Goal: Task Accomplishment & Management: Use online tool/utility

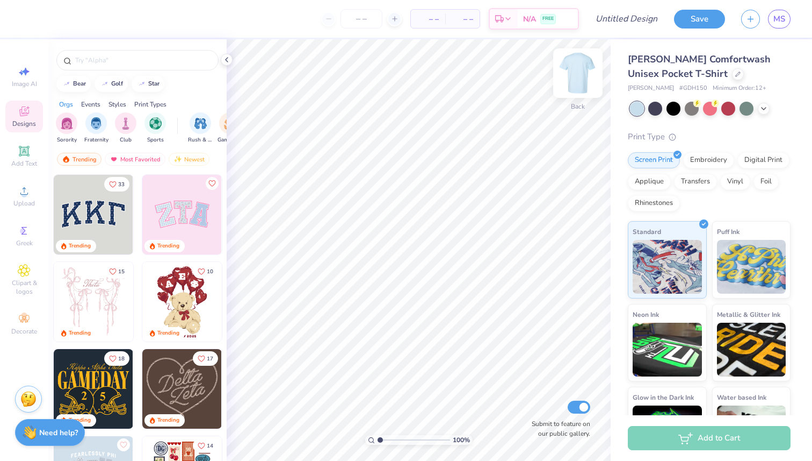
click at [577, 80] on img at bounding box center [578, 73] width 43 height 43
click at [577, 65] on img at bounding box center [578, 73] width 43 height 43
click at [576, 71] on img at bounding box center [578, 73] width 43 height 43
click at [25, 147] on icon at bounding box center [24, 151] width 8 height 8
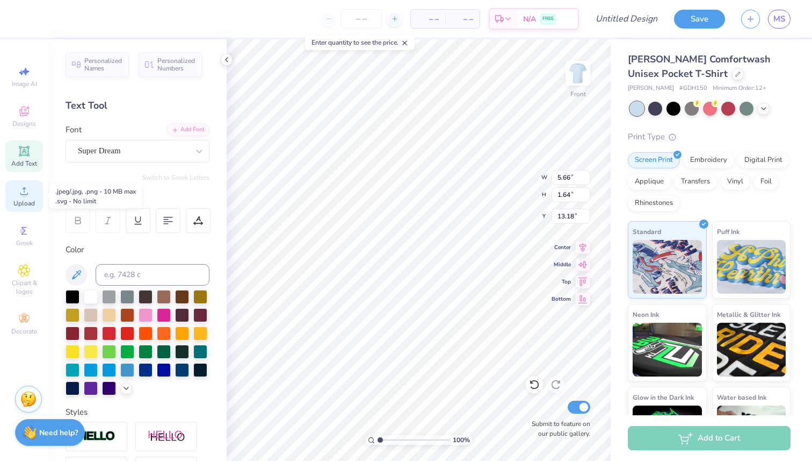
click at [30, 188] on icon at bounding box center [24, 190] width 13 height 13
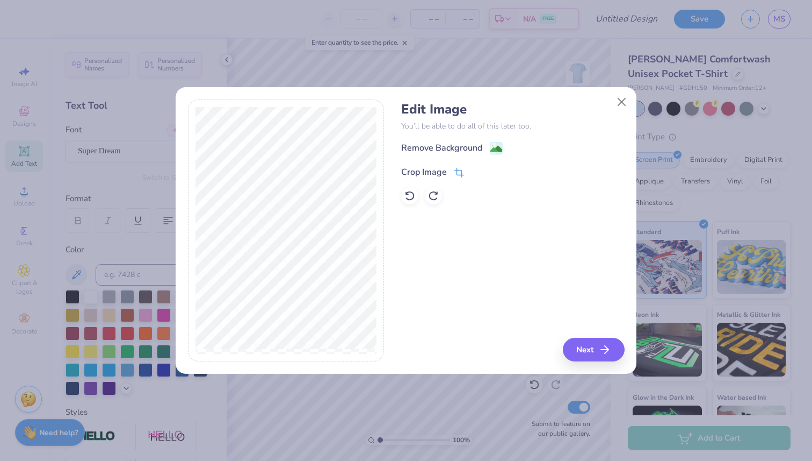
click at [463, 168] on icon at bounding box center [460, 173] width 10 height 10
click at [479, 170] on icon at bounding box center [477, 171] width 6 height 6
click at [598, 350] on button "Next" at bounding box center [596, 349] width 62 height 24
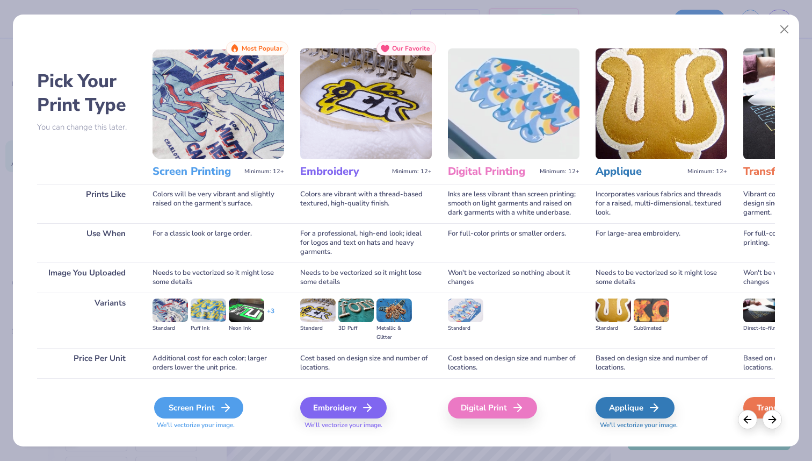
click at [208, 403] on div "Screen Print" at bounding box center [198, 407] width 89 height 21
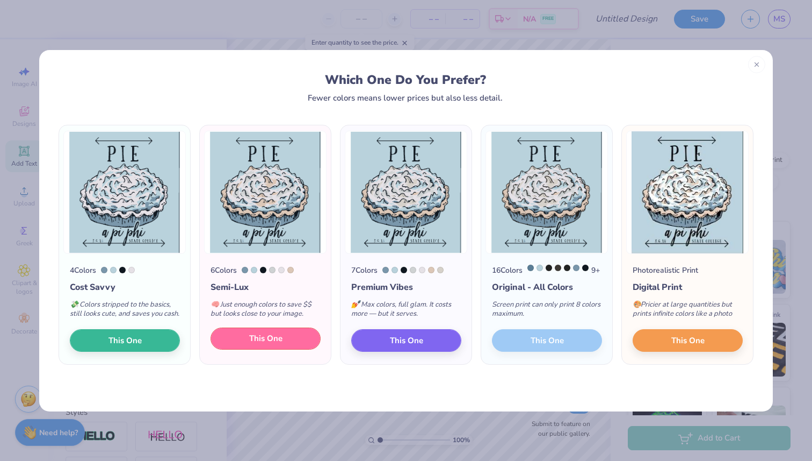
click at [284, 350] on button "This One" at bounding box center [266, 338] width 110 height 23
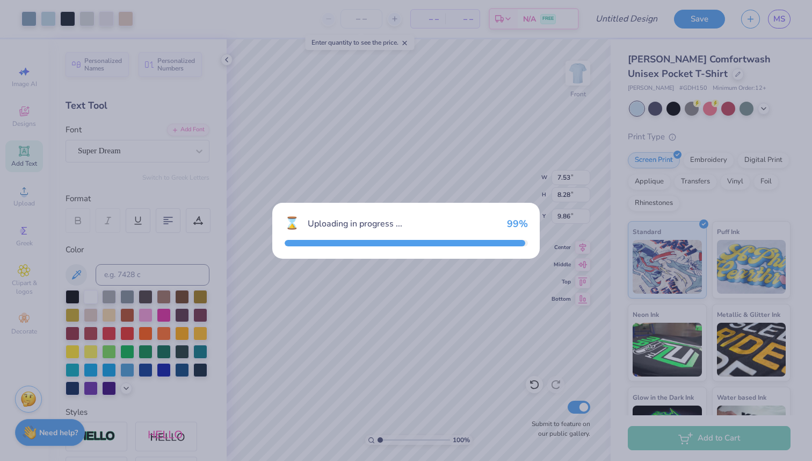
type input "7.53"
type input "8.28"
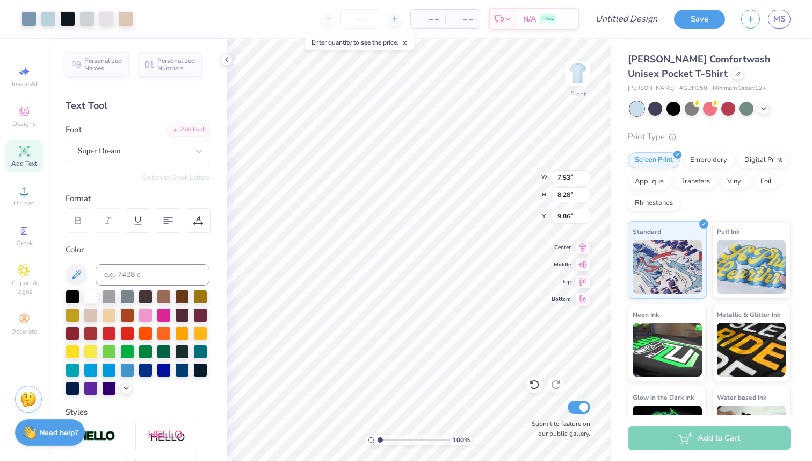
type input "3.66"
type input "5.66"
type input "1.64"
type input "13.18"
type input "7.48"
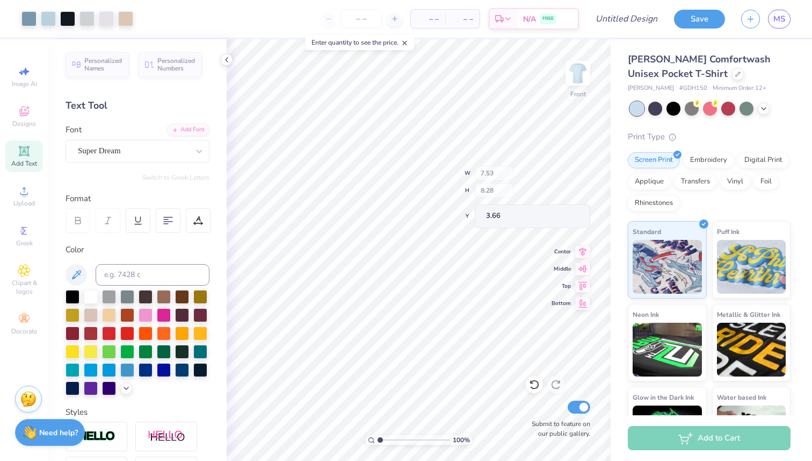
type input "8.22"
type input "16.79"
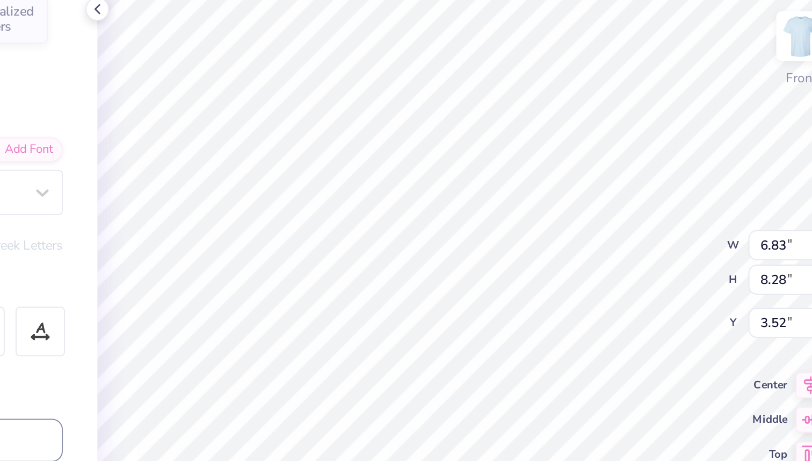
type input "3.52"
type input "7.03"
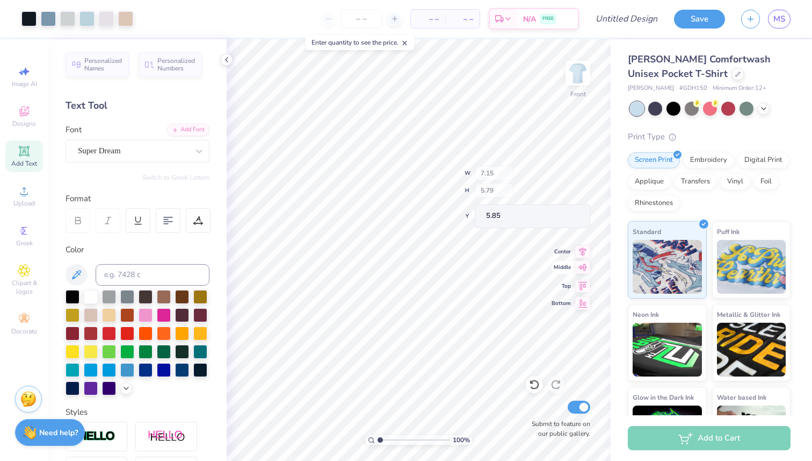
type input "7.15"
type input "5.79"
type input "5.87"
type input "7.53"
type input "6.09"
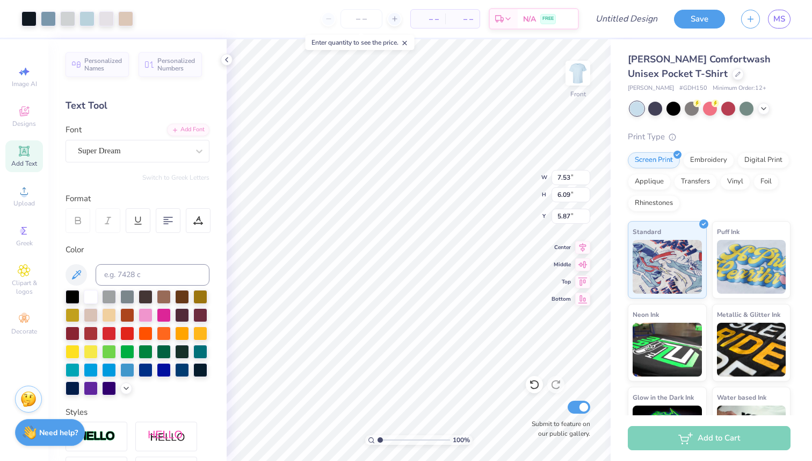
type input "5.75"
type input "7.44"
click at [19, 113] on icon at bounding box center [24, 111] width 13 height 13
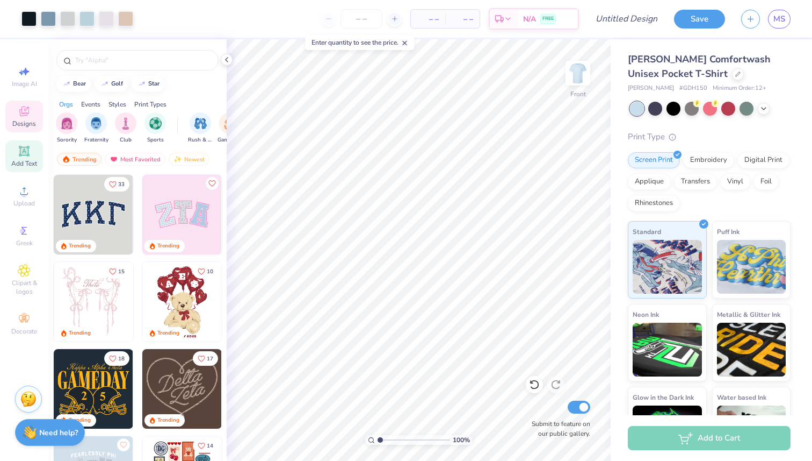
click at [20, 152] on icon at bounding box center [24, 151] width 10 height 10
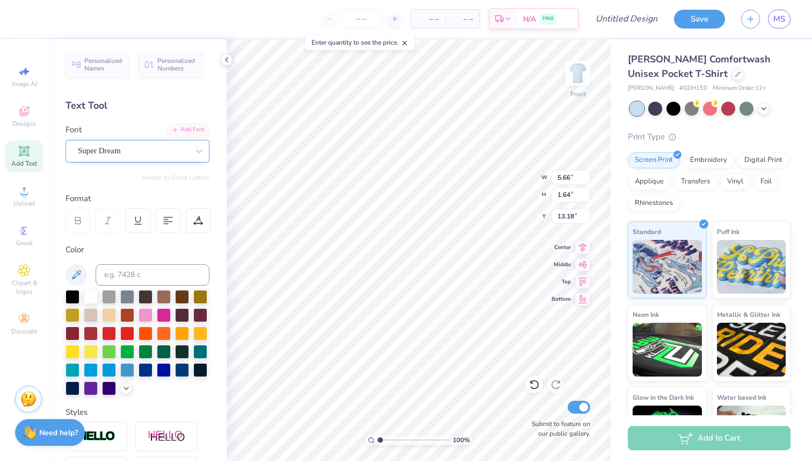
click at [142, 147] on div "Super Dream" at bounding box center [133, 150] width 113 height 17
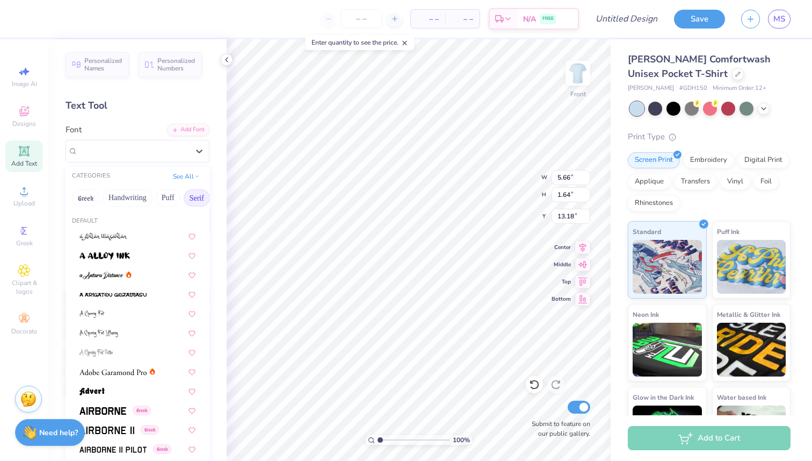
click at [192, 192] on button "Serif" at bounding box center [197, 197] width 26 height 17
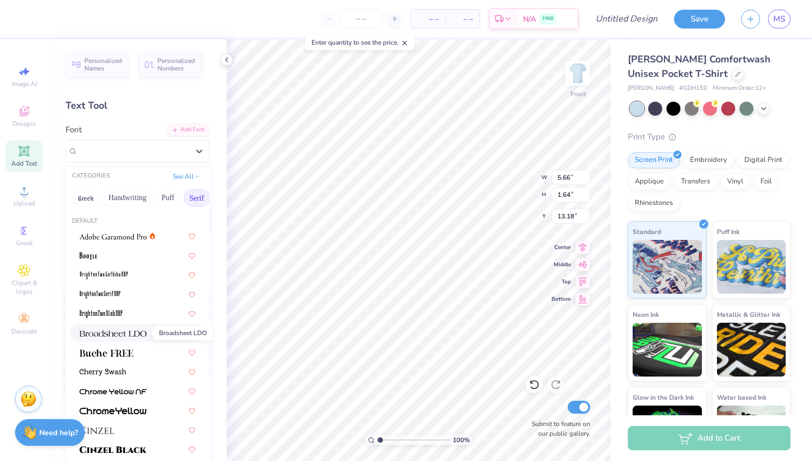
click at [128, 332] on img at bounding box center [113, 333] width 67 height 8
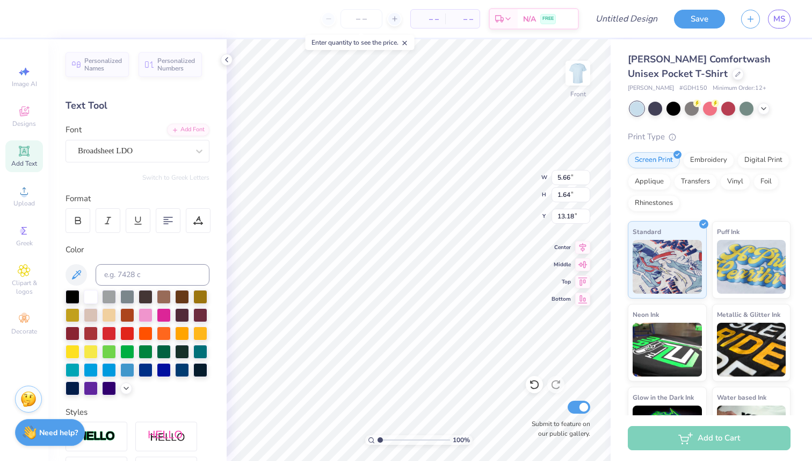
type input "6.29"
type input "1.53"
type input "13.23"
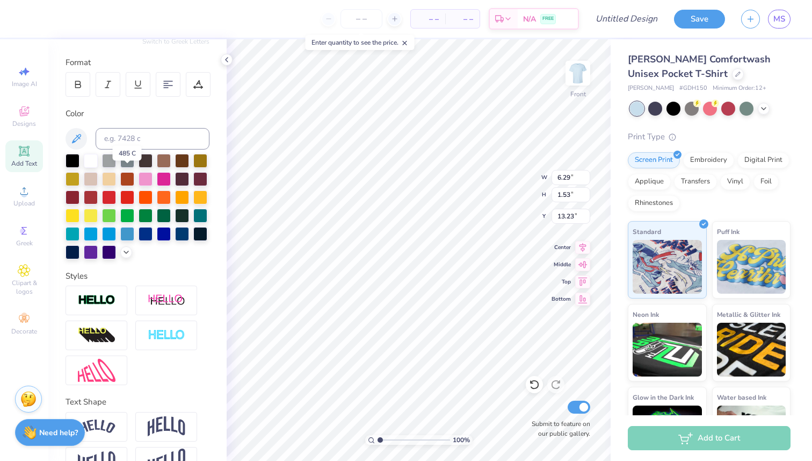
scroll to position [164, 0]
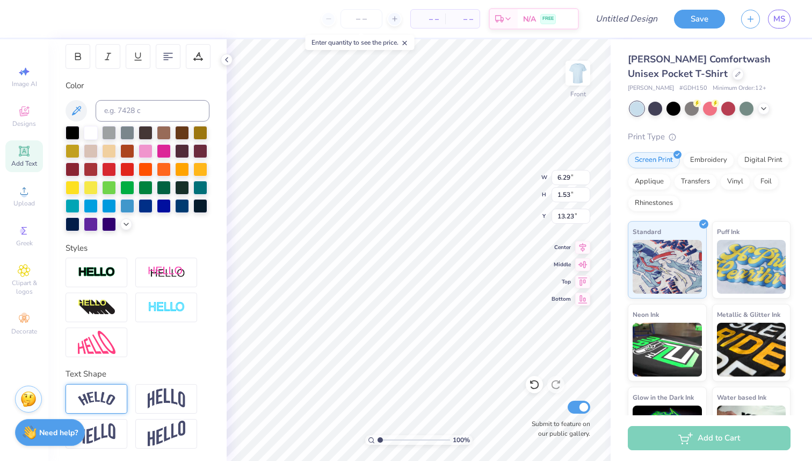
click at [99, 400] on img at bounding box center [97, 398] width 38 height 15
type input "8.22"
type input "2.19"
type input "12.91"
type textarea "Pie an"
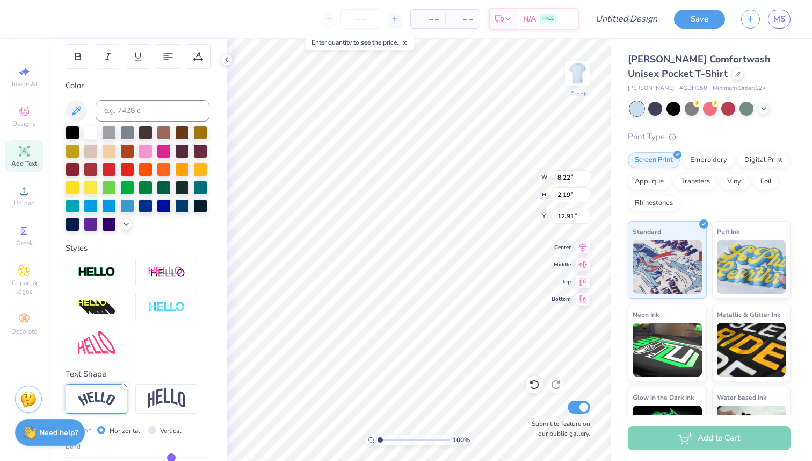
scroll to position [0, 0]
type input "5.96"
type input "5.83"
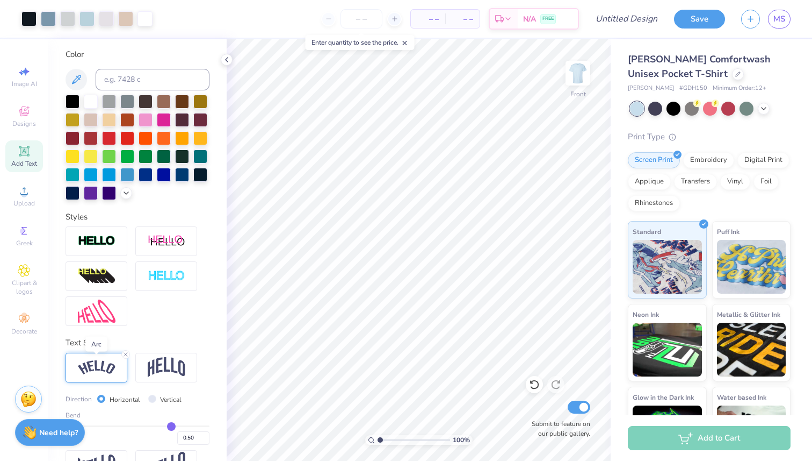
scroll to position [197, 0]
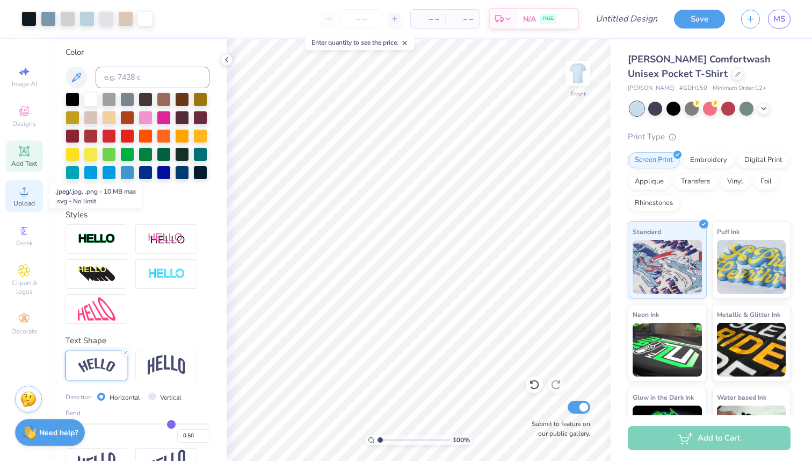
click at [29, 197] on div "Upload" at bounding box center [24, 196] width 38 height 32
click at [17, 190] on div "Upload" at bounding box center [24, 196] width 38 height 32
click at [30, 240] on span "Greek" at bounding box center [24, 243] width 17 height 9
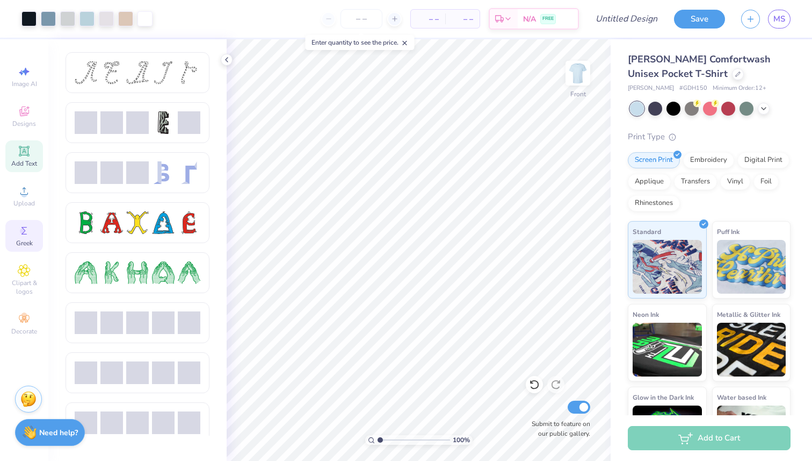
click at [28, 152] on icon at bounding box center [24, 151] width 10 height 10
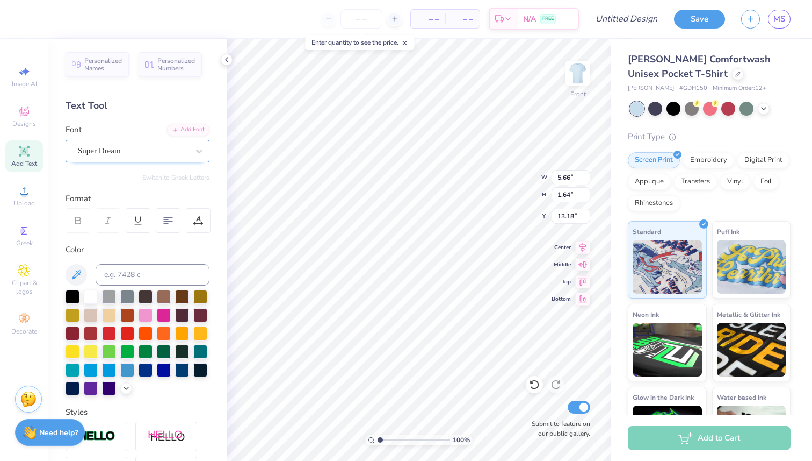
click at [156, 154] on div "Super Dream" at bounding box center [133, 150] width 113 height 17
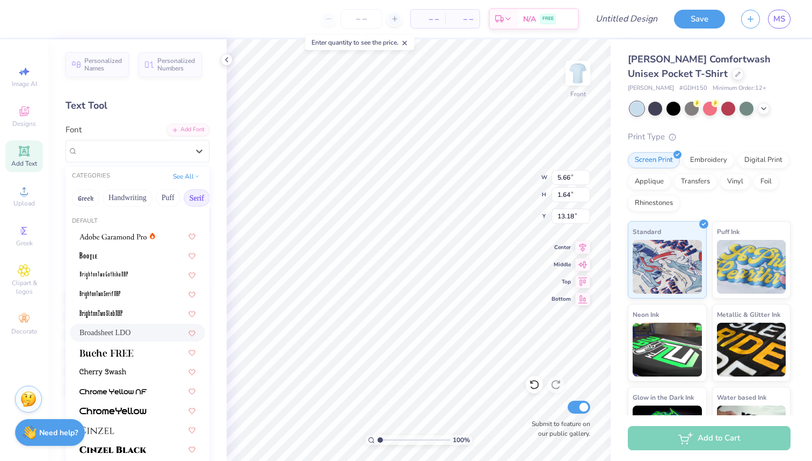
click at [139, 328] on div "Broadsheet LDO" at bounding box center [138, 332] width 116 height 11
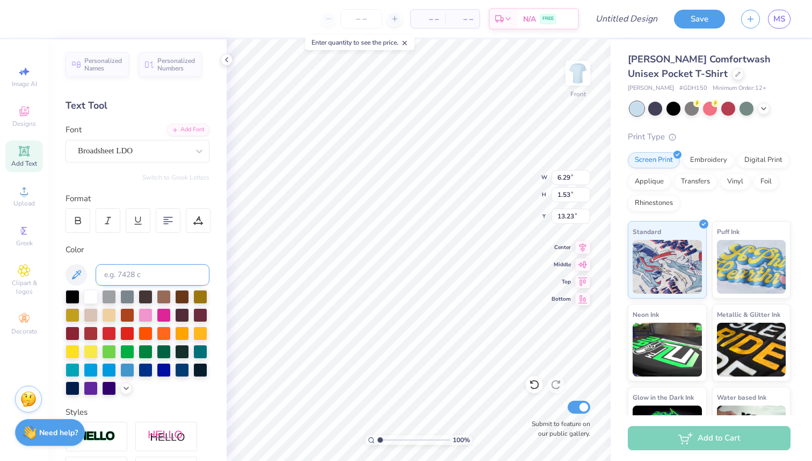
type input "6.29"
type input "1.53"
type input "13.23"
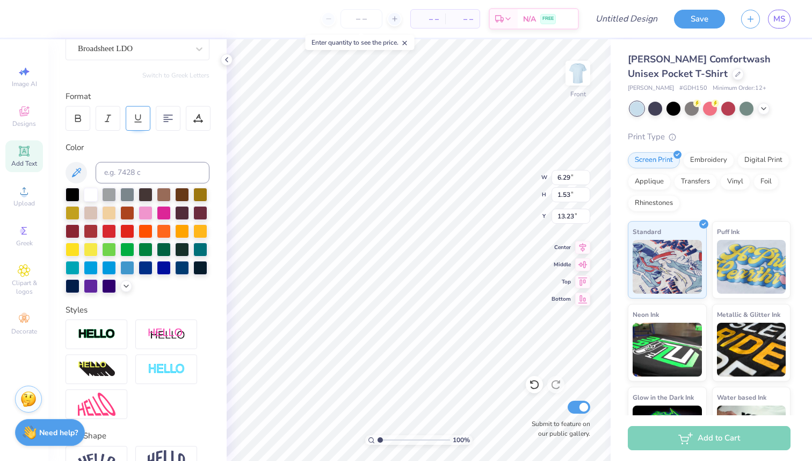
scroll to position [164, 0]
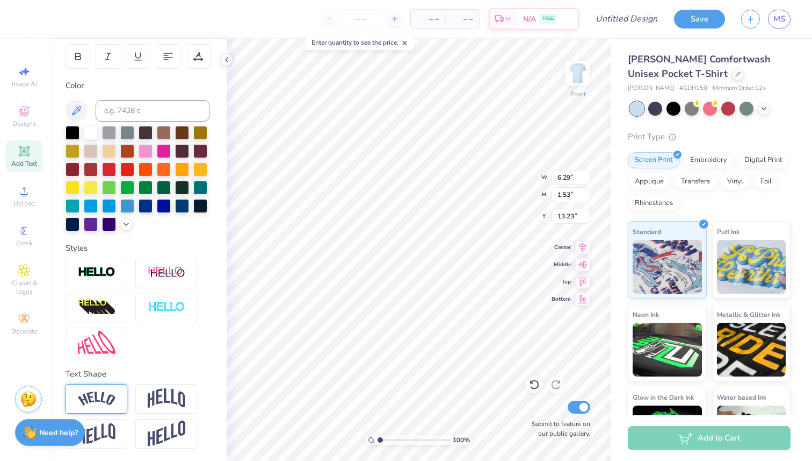
click at [102, 405] on img at bounding box center [97, 398] width 38 height 15
type input "8.22"
type input "2.19"
type input "12.91"
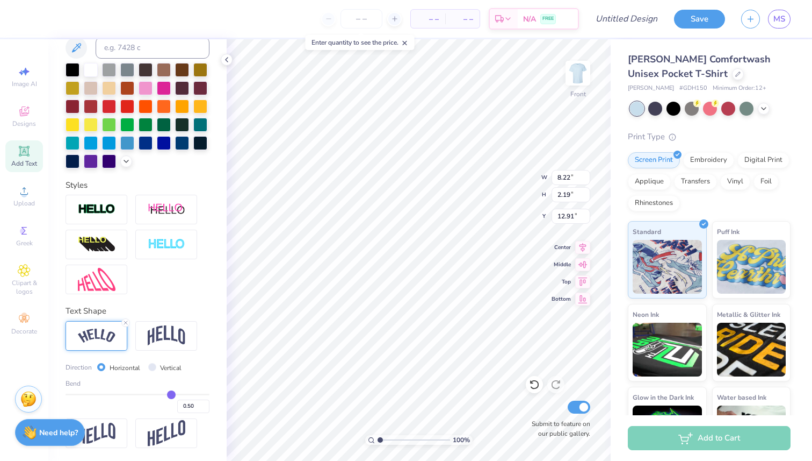
type input "0.47"
type input "0.46"
type input "0.44"
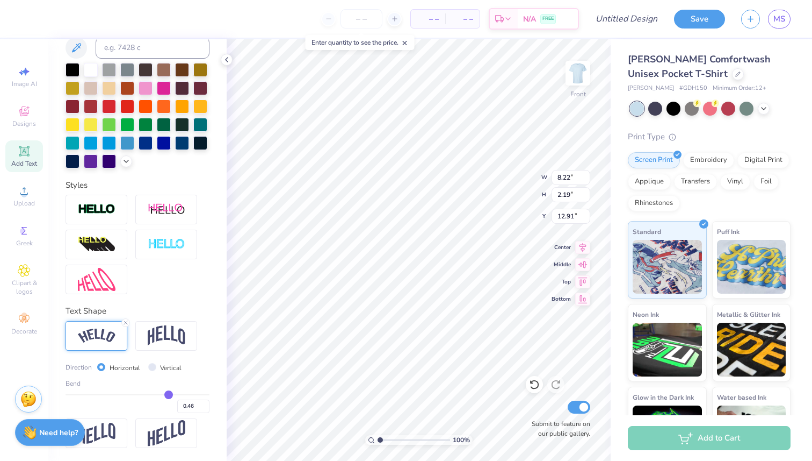
type input "0.44"
type input "0.41"
type input "0.38"
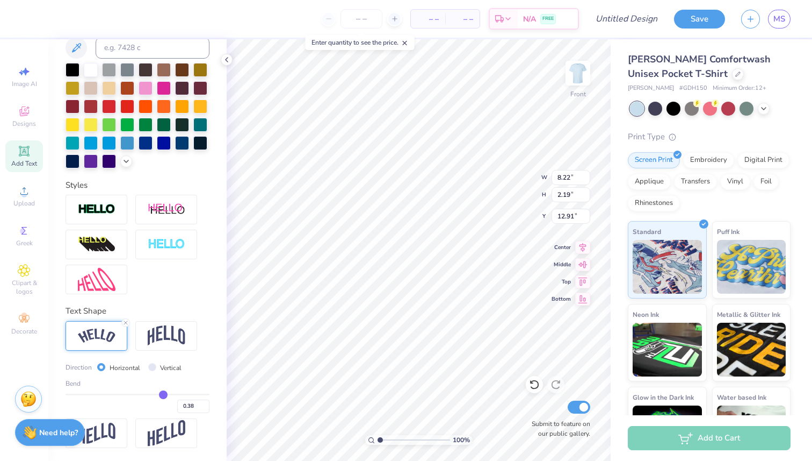
type input "0.36"
type input "0.33"
type input "0.3"
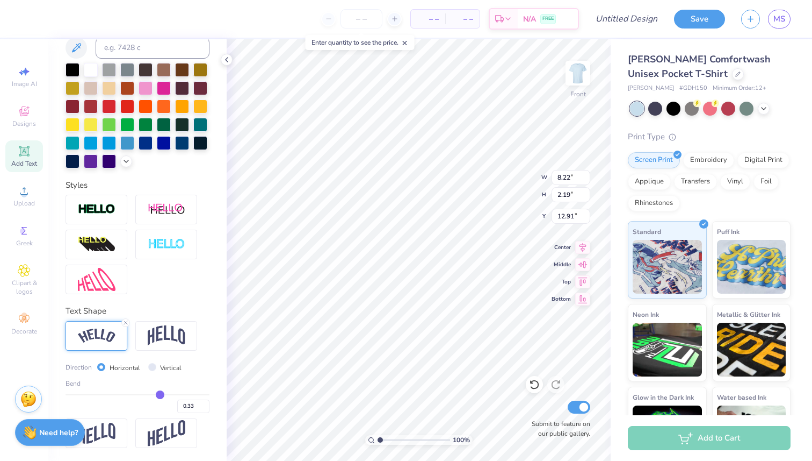
type input "0.30"
type input "0.27"
type input "0.23"
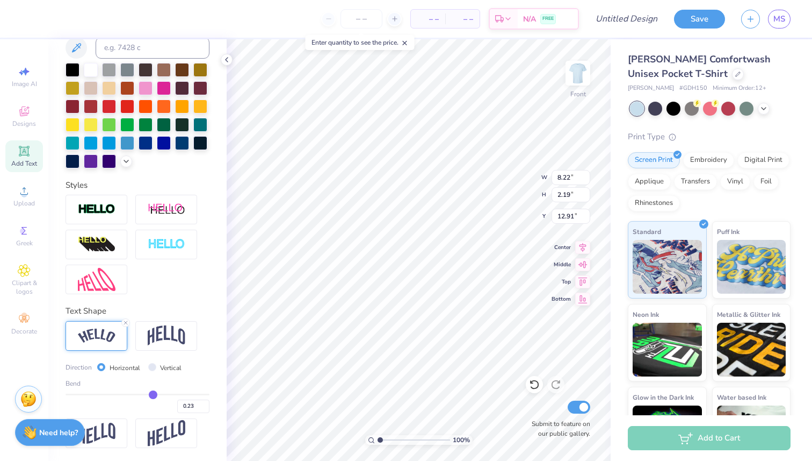
type input "0.19"
type input "0.13"
type input "0.08"
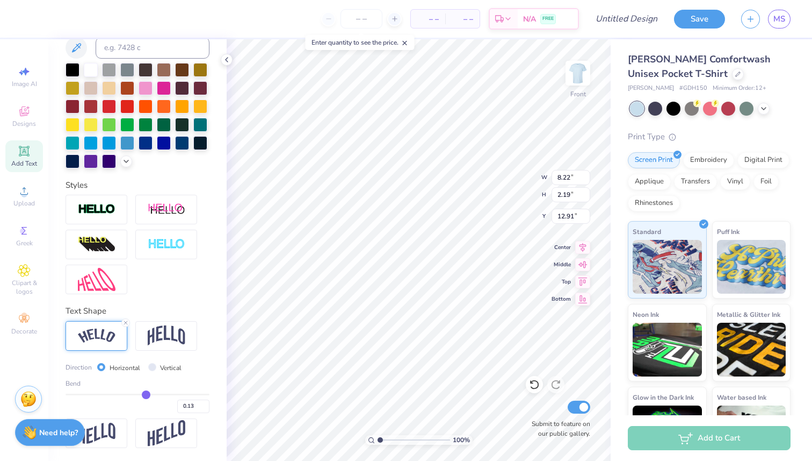
type input "0.08"
type input "0.03"
type input "-0.04"
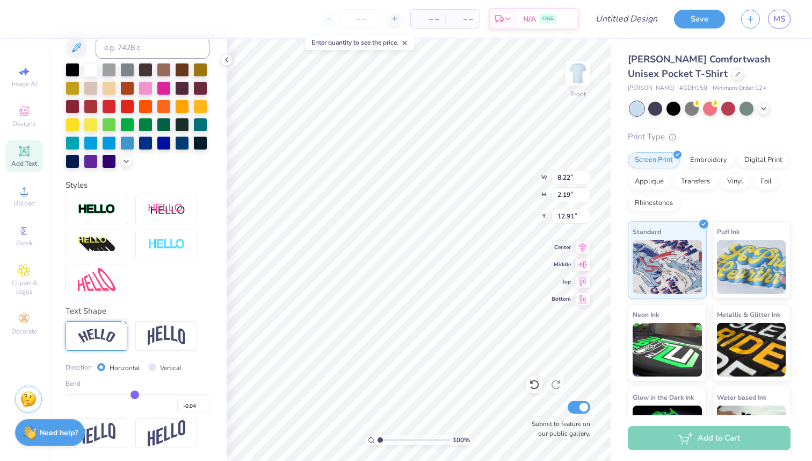
type input "-0.09"
type input "-0.14"
type input "-0.19"
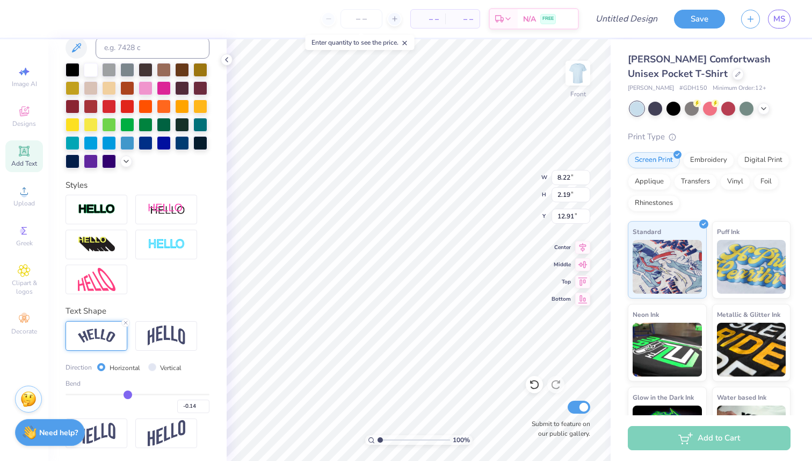
type input "-0.19"
type input "-0.23"
type input "-0.27"
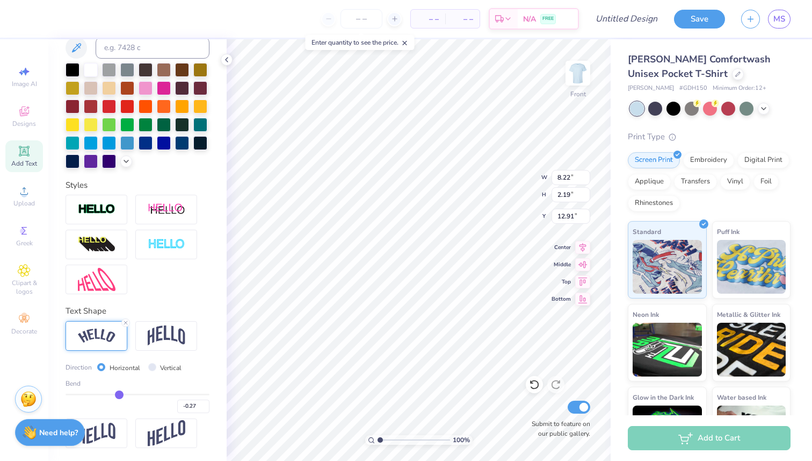
type input "-0.3"
type input "-0.30"
type input "-0.33"
type input "-0.35"
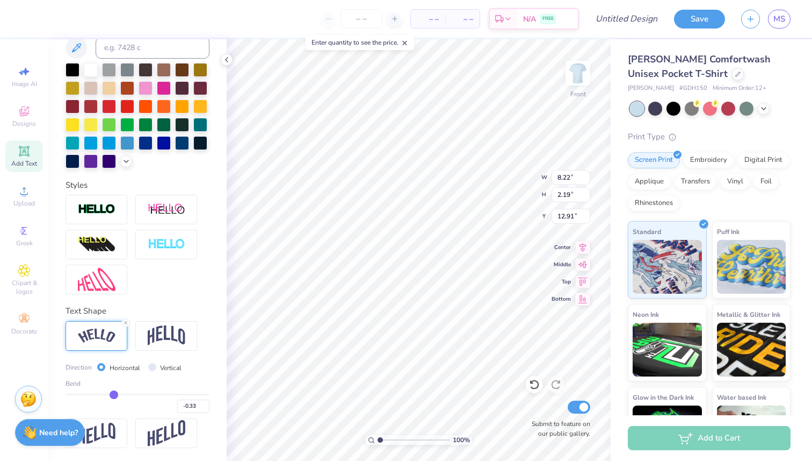
type input "-0.35"
type input "-0.37"
type input "-0.38"
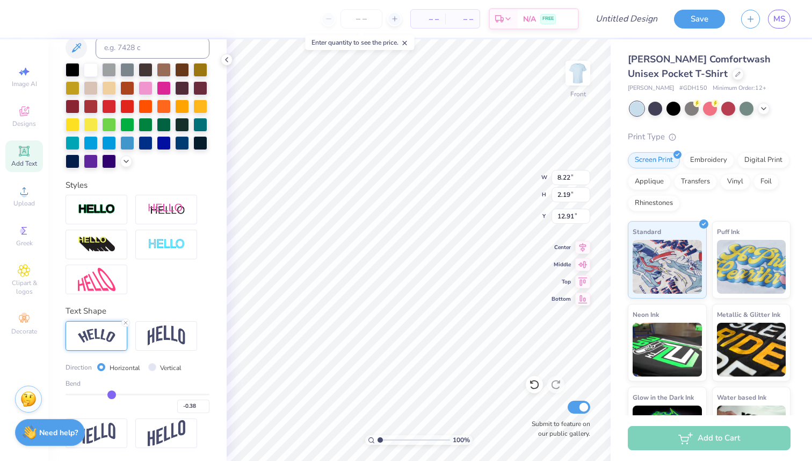
type input "-0.39"
type input "-0.4"
type input "-0.40"
type input "-0.41"
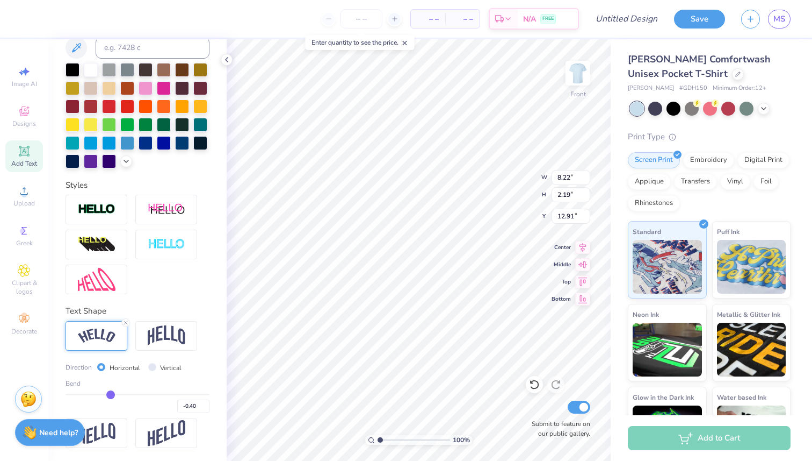
type input "-0.41"
type input "-0.42"
type input "-0.43"
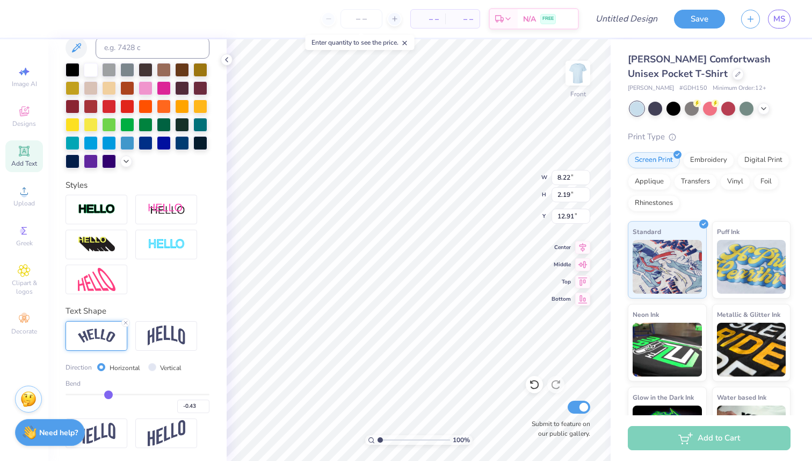
type input "-0.44"
type input "-0.45"
type input "-0.46"
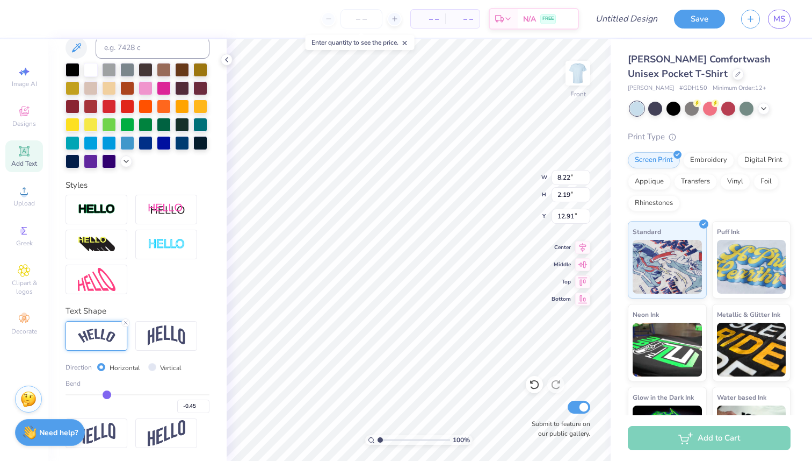
type input "-0.46"
type input "-0.47"
type input "-0.48"
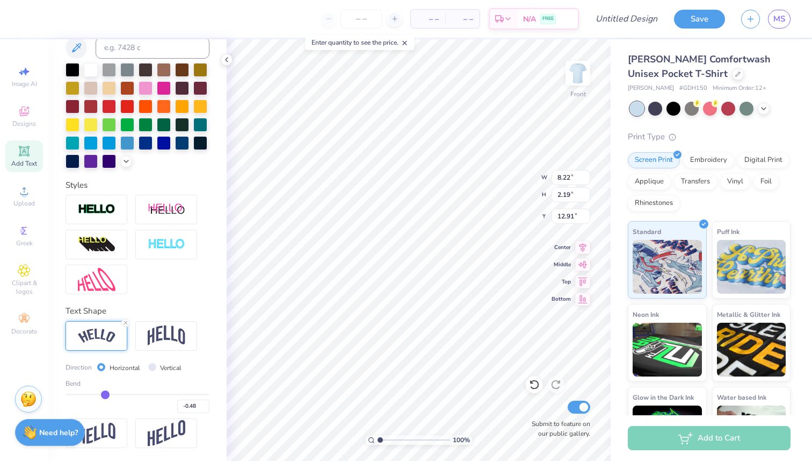
type input "-0.49"
type input "-0.5"
type input "-0.50"
type input "-0.51"
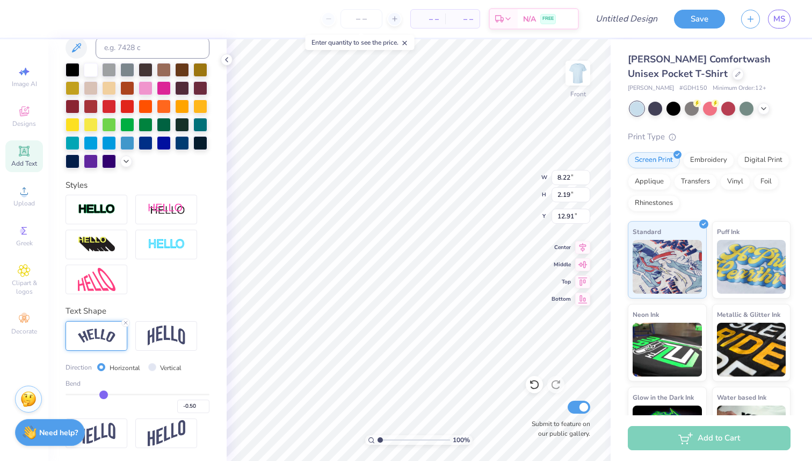
type input "-0.51"
type input "-0.52"
type input "-0.53"
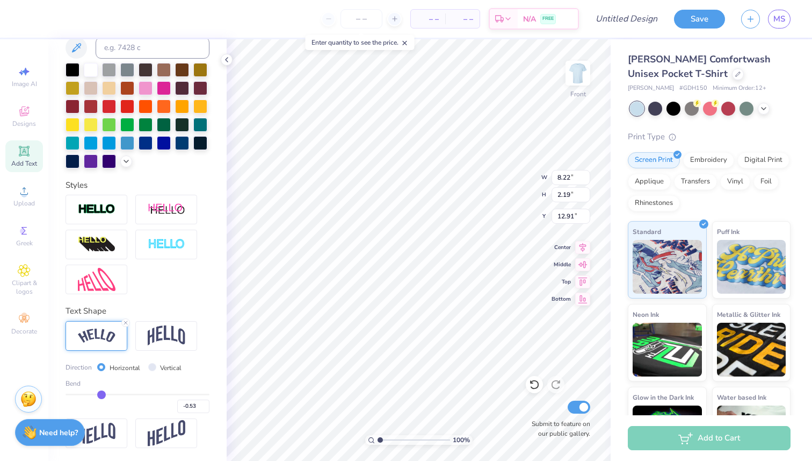
type input "-0.54"
type input "-0.53"
type input "-0.52"
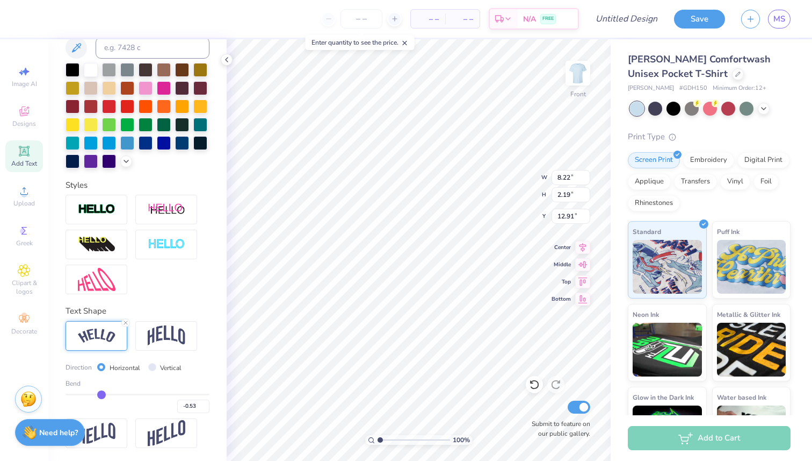
type input "-0.52"
type input "-0.51"
type input "-0.5"
type input "-0.50"
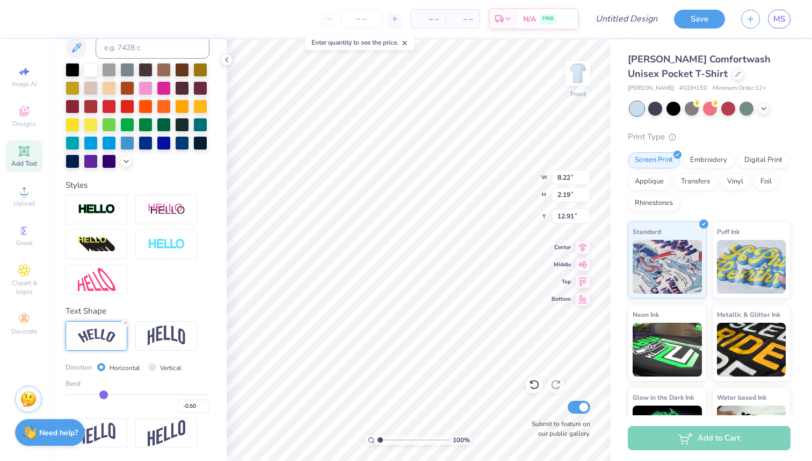
type input "-0.49"
drag, startPoint x: 170, startPoint y: 392, endPoint x: 104, endPoint y: 390, distance: 66.1
type input "-0.49"
click at [104, 393] on input "range" at bounding box center [138, 394] width 144 height 2
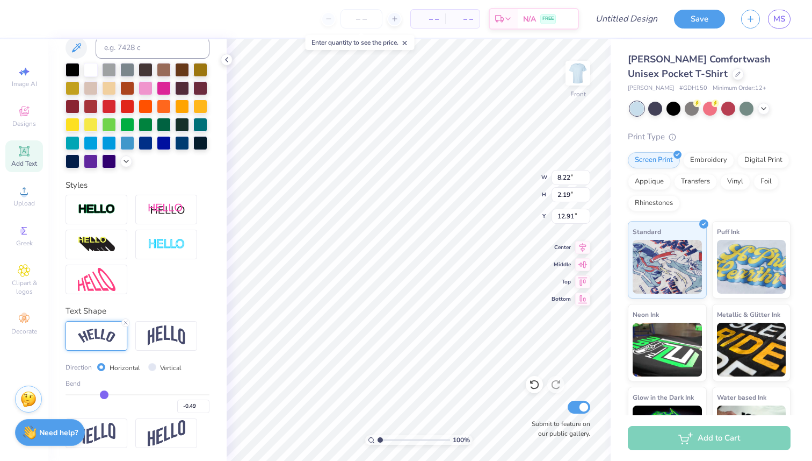
type input "7.25"
type input "2.36"
type input "12.82"
click at [194, 408] on input "-0.49" at bounding box center [193, 405] width 32 height 13
click at [205, 402] on input "-0.48" at bounding box center [193, 405] width 32 height 13
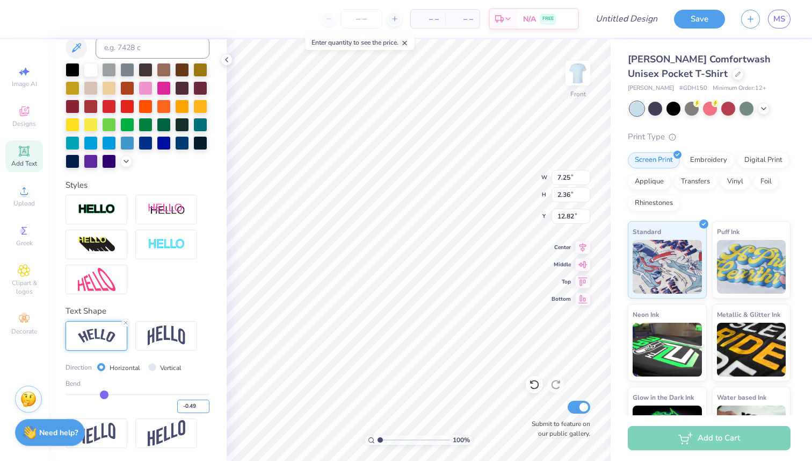
click at [207, 408] on input "-0.49" at bounding box center [193, 405] width 32 height 13
type input "-0.5"
click at [207, 408] on input "-0.5" at bounding box center [193, 405] width 32 height 13
type input "-0.5"
type input "-0.50"
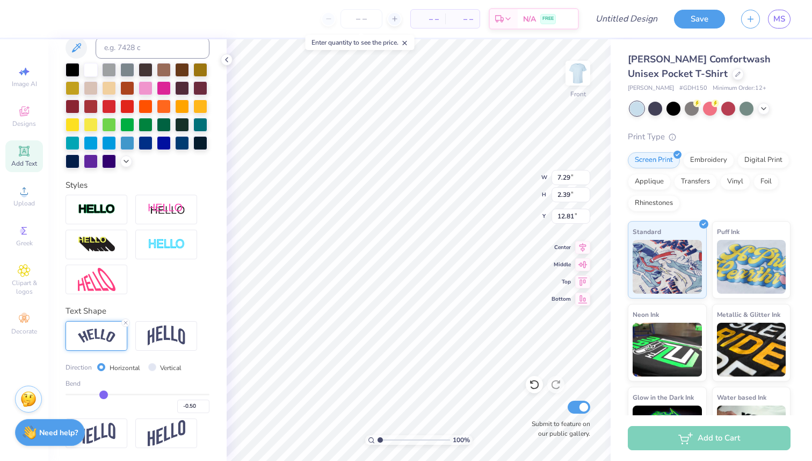
scroll to position [0, 0]
type textarea "T"
type textarea "ADPI 2025"
type input "10.59"
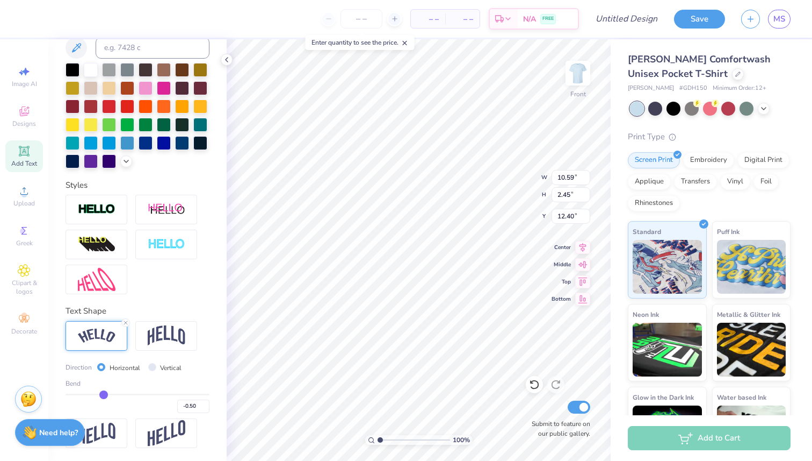
type input "2.45"
type input "12.01"
type input "9.86"
type input "2.28"
type input "12.40"
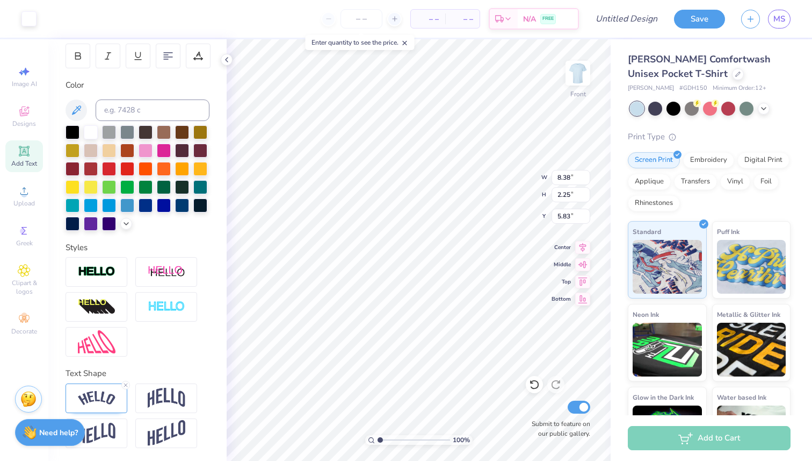
scroll to position [164, 0]
type input "7.36"
type input "1.98"
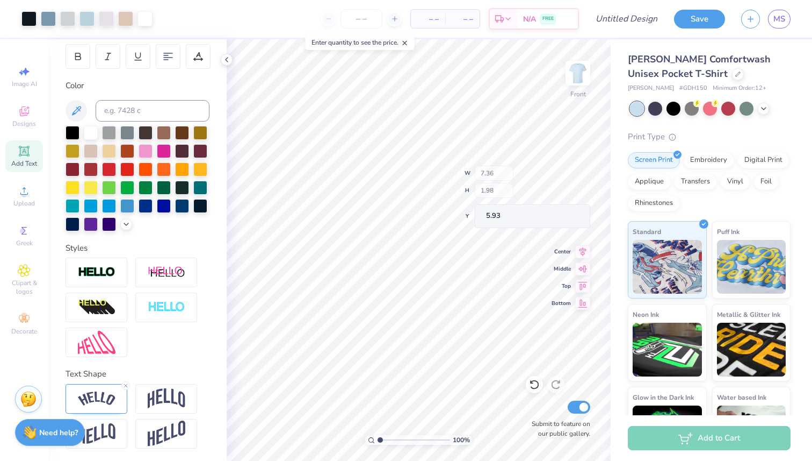
type input "5.93"
click at [619, 19] on input "Design Title" at bounding box center [640, 18] width 53 height 21
type input "Pie an ADPi 2"
click at [709, 16] on button "Save" at bounding box center [699, 17] width 51 height 19
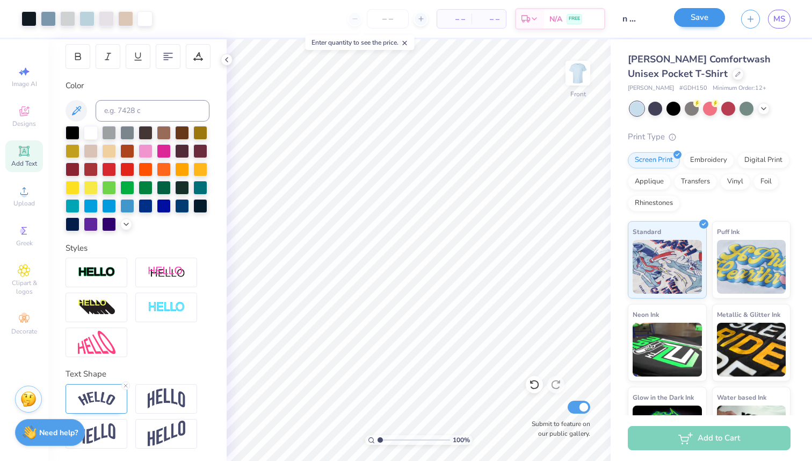
scroll to position [0, 0]
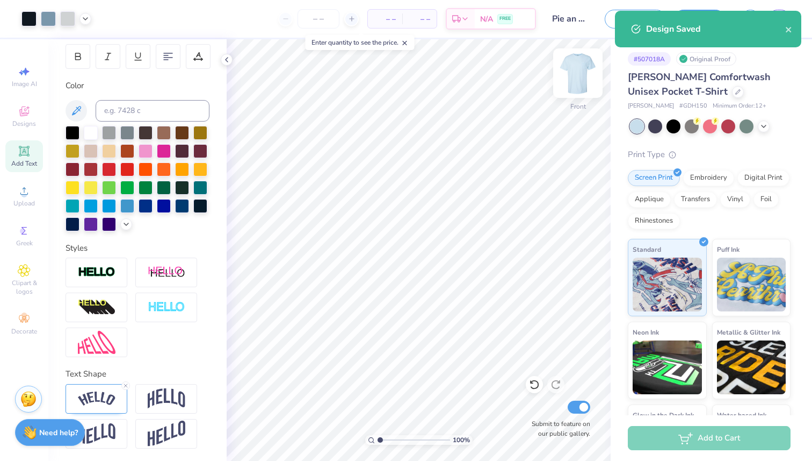
click at [573, 73] on img at bounding box center [578, 73] width 43 height 43
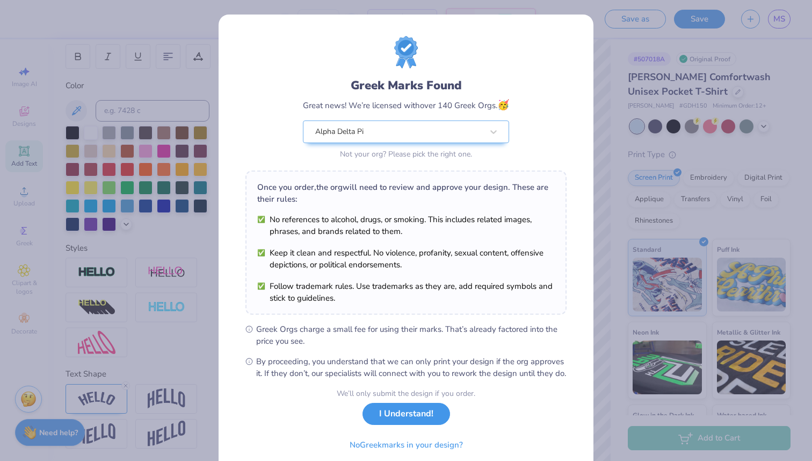
click at [426, 425] on button "I Understand!" at bounding box center [407, 413] width 88 height 22
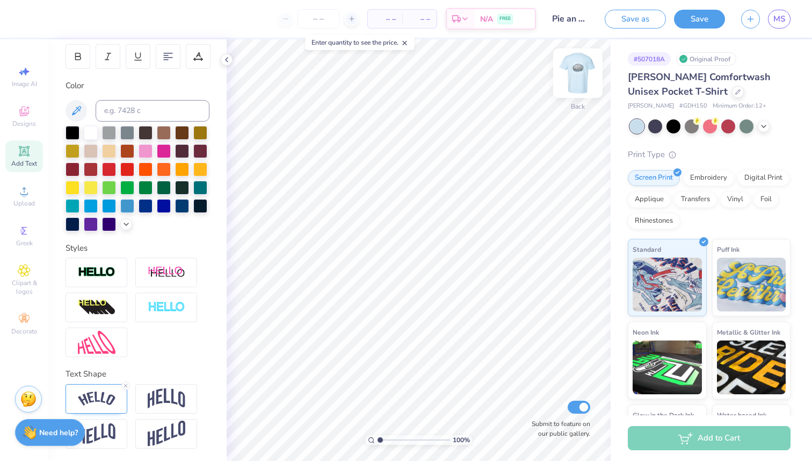
click at [578, 66] on img at bounding box center [578, 73] width 43 height 43
click at [584, 67] on img at bounding box center [578, 73] width 43 height 43
click at [582, 69] on img at bounding box center [577, 72] width 21 height 21
click at [579, 74] on img at bounding box center [578, 73] width 43 height 43
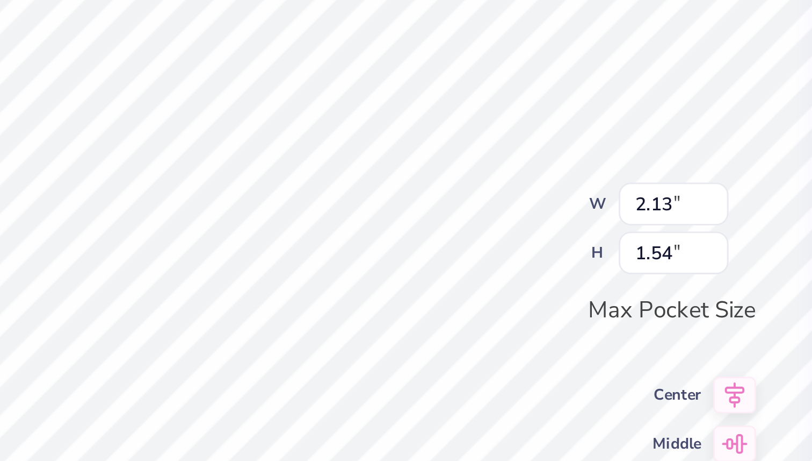
type input "2.13"
type input "1.54"
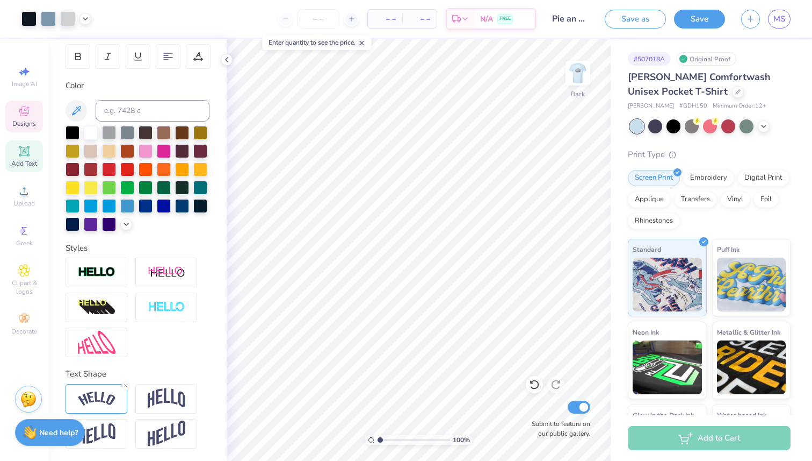
click at [22, 117] on icon at bounding box center [24, 111] width 13 height 13
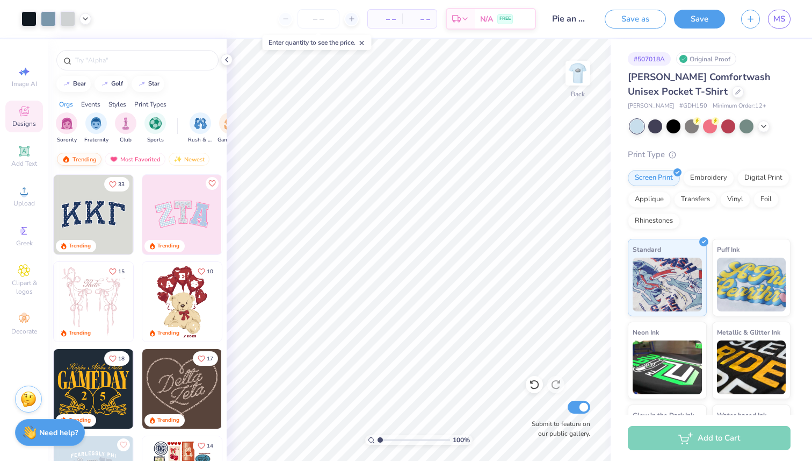
click at [25, 152] on icon at bounding box center [24, 151] width 10 height 10
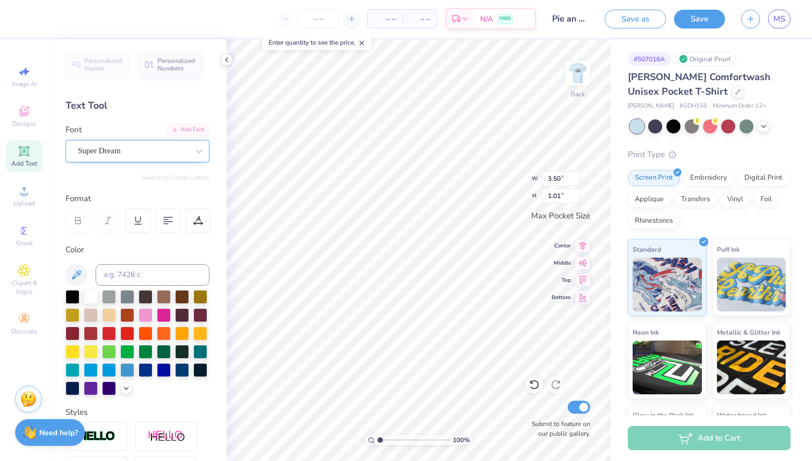
click at [159, 143] on div at bounding box center [133, 150] width 111 height 15
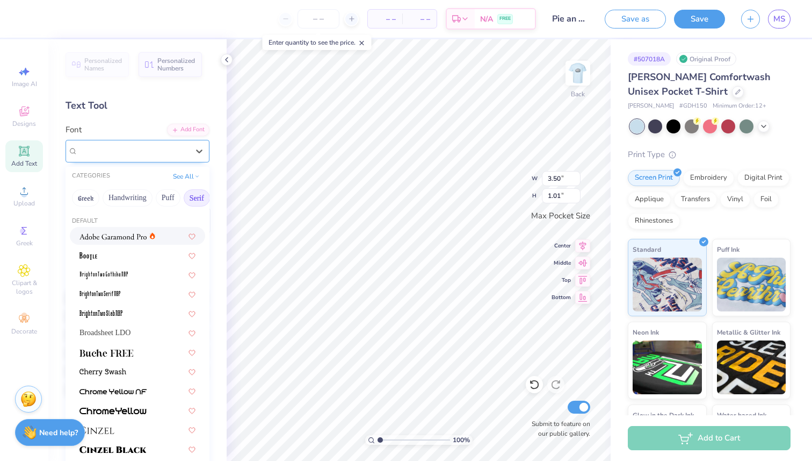
click at [158, 144] on div at bounding box center [133, 150] width 111 height 15
click at [152, 330] on div "Broadsheet LDO" at bounding box center [138, 332] width 116 height 11
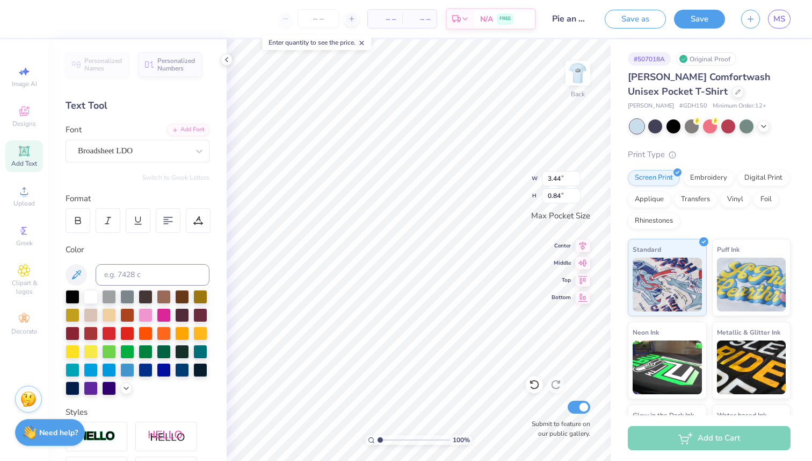
type input "3.44"
type input "0.84"
type textarea "Pie an"
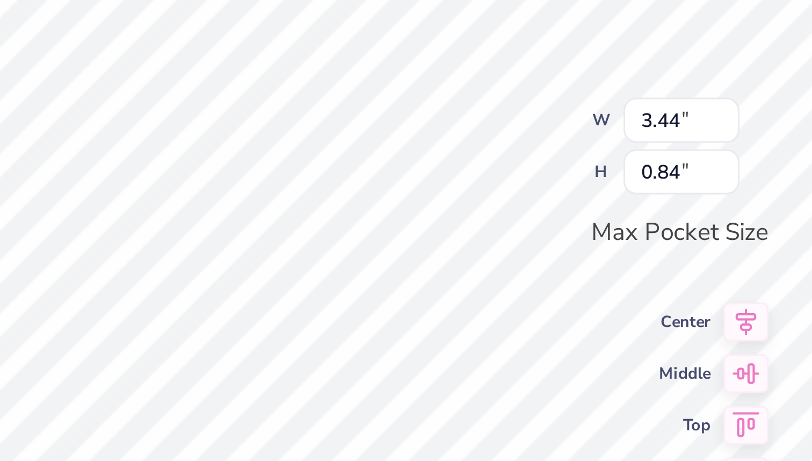
type input "2.28"
type input "0.56"
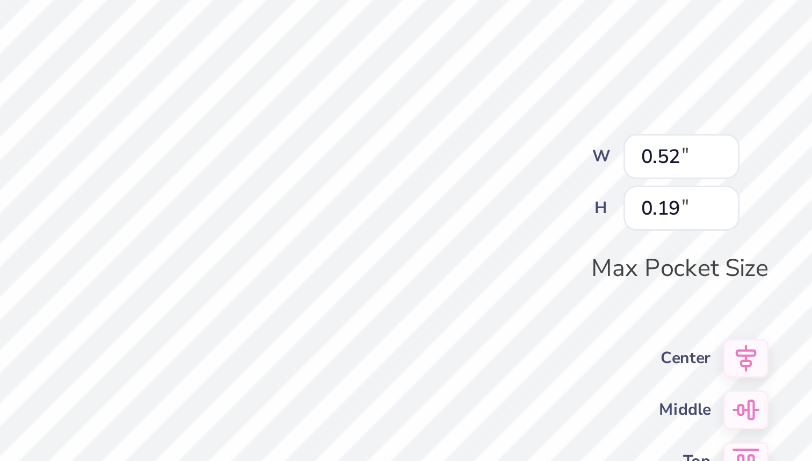
type input "1.90"
type input "1.03"
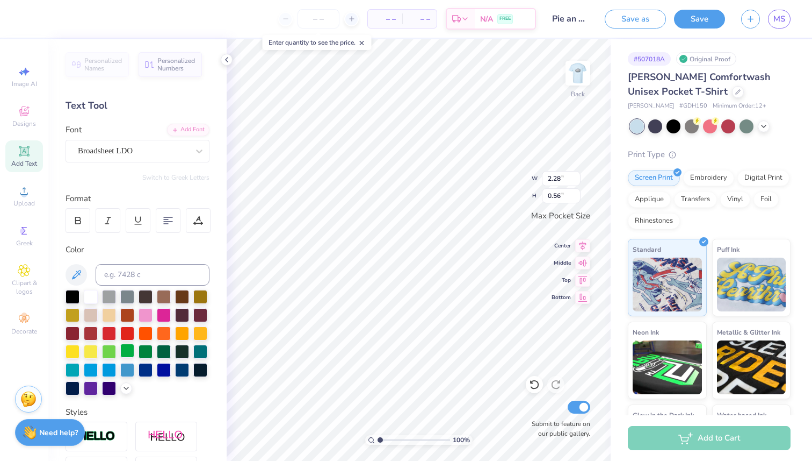
scroll to position [164, 0]
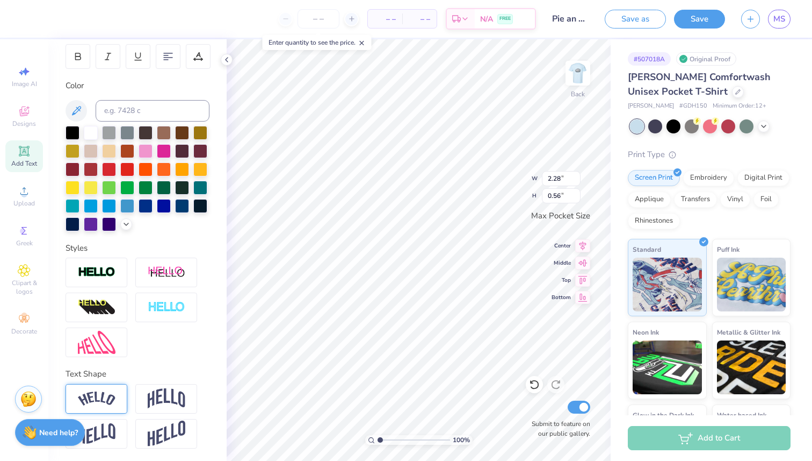
click at [107, 398] on img at bounding box center [97, 398] width 38 height 15
type input "2.83"
type input "0.76"
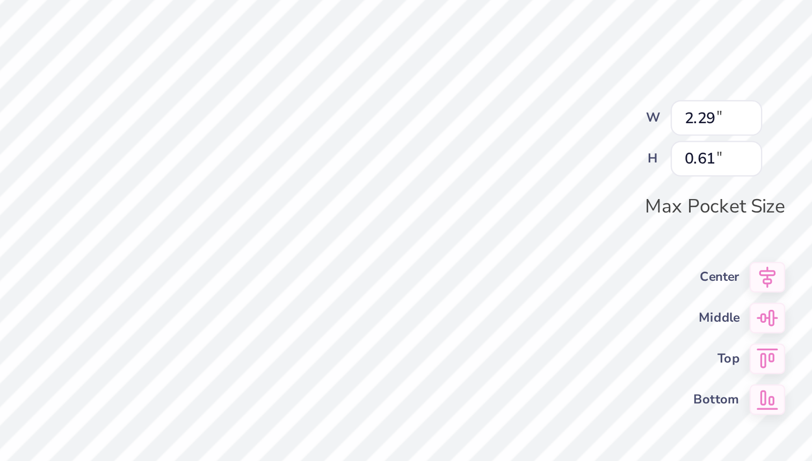
type input "2.29"
type input "0.61"
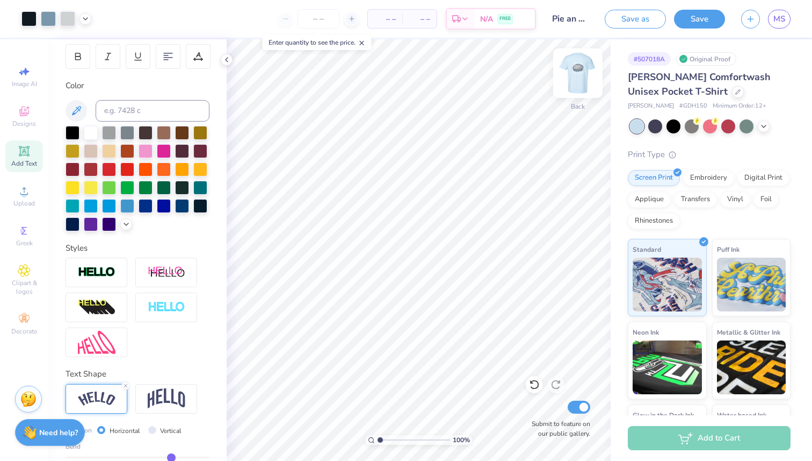
click at [586, 72] on img at bounding box center [578, 73] width 43 height 43
click at [578, 69] on img at bounding box center [578, 73] width 43 height 43
click at [578, 74] on img at bounding box center [578, 73] width 43 height 43
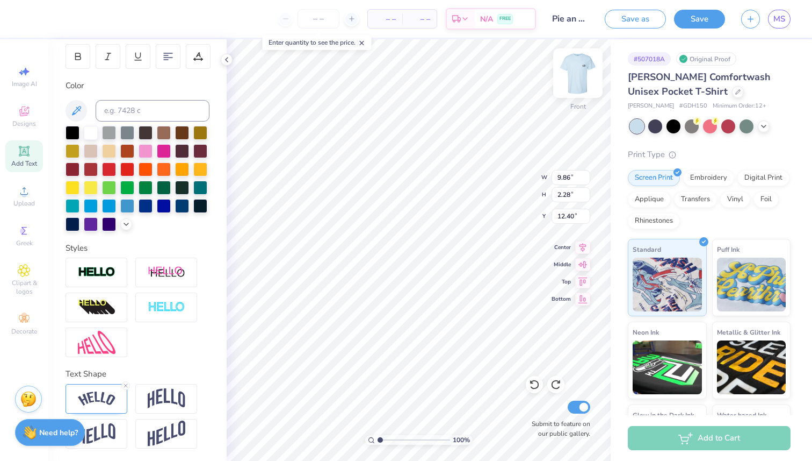
click at [574, 75] on img at bounding box center [578, 73] width 43 height 43
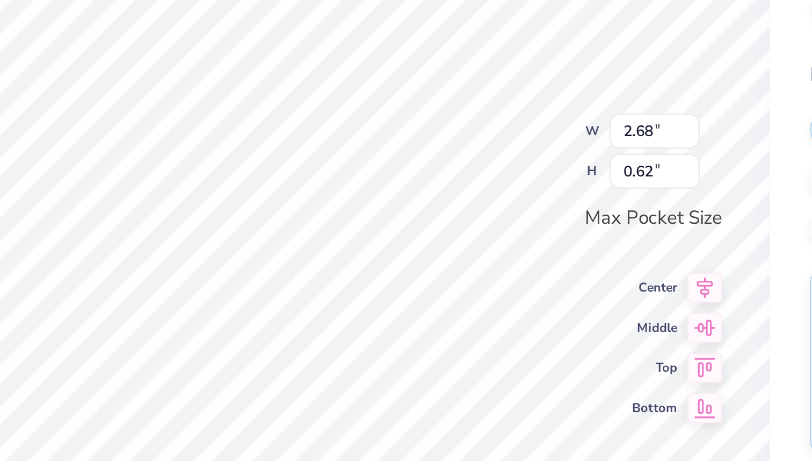
type input "2.68"
type input "0.62"
type input "2.28"
type input "0.53"
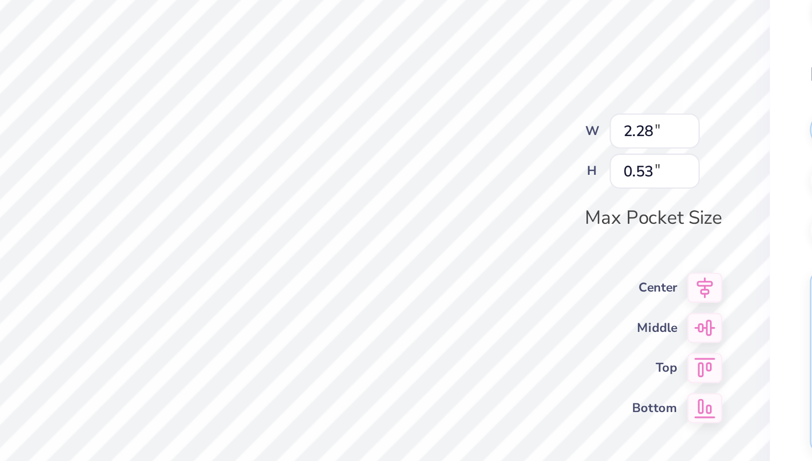
type textarea "ADPI UNCG"
type textarea "ADPI at UNCG"
click at [524, 167] on div "100 % Back W 2.90 2.90 " H 0.60 0.60 " Max Pocket Size Center Middle Top Bottom…" at bounding box center [419, 249] width 384 height 421
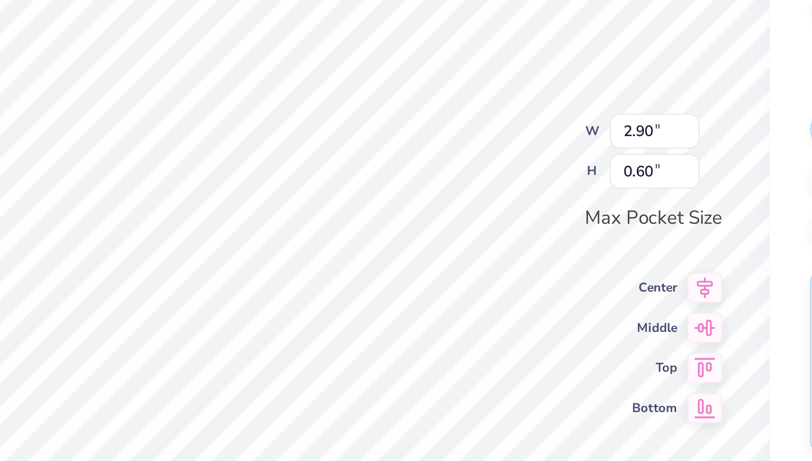
click at [527, 175] on div "100 % Back W 2.90 2.90 " H 0.60 0.60 " Max Pocket Size Center Middle Top Bottom…" at bounding box center [419, 249] width 384 height 421
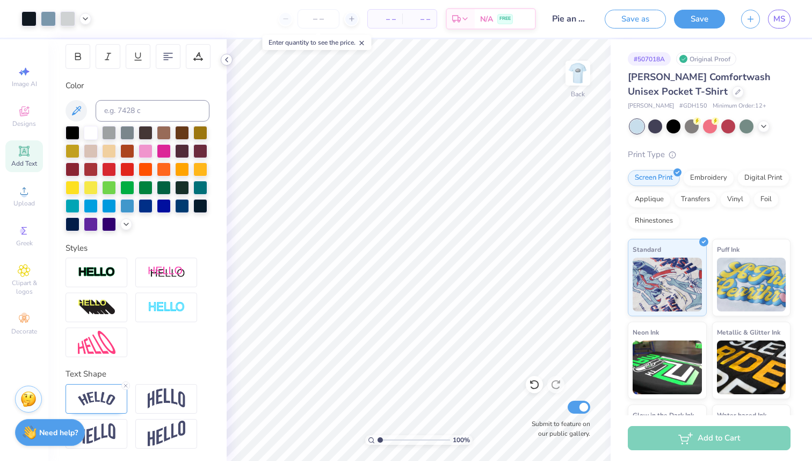
click at [222, 62] on icon at bounding box center [226, 59] width 9 height 9
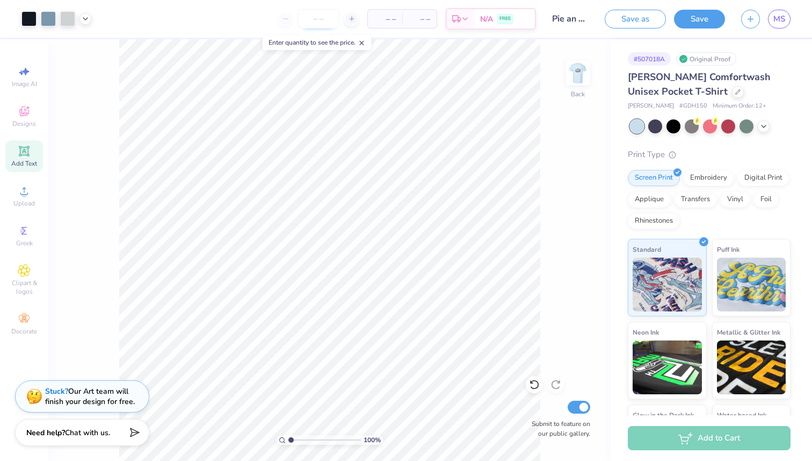
click at [311, 21] on input "number" at bounding box center [319, 18] width 42 height 19
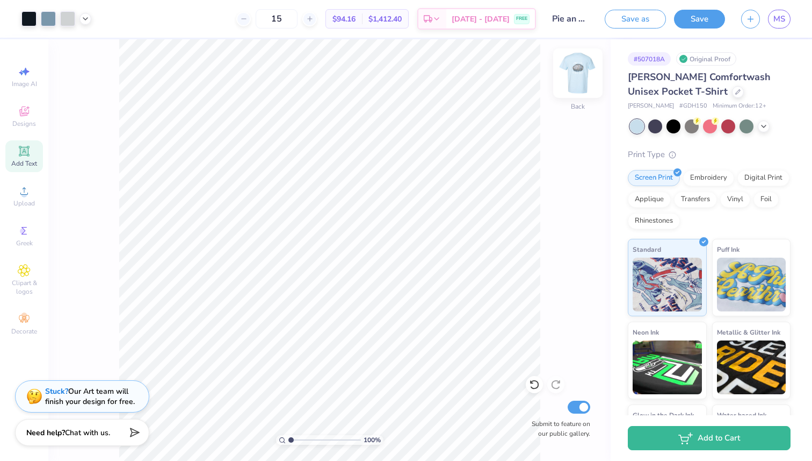
type input "15"
click at [577, 81] on img at bounding box center [578, 73] width 43 height 43
click at [579, 68] on img at bounding box center [578, 73] width 43 height 43
click at [30, 117] on div "Designs" at bounding box center [24, 116] width 38 height 32
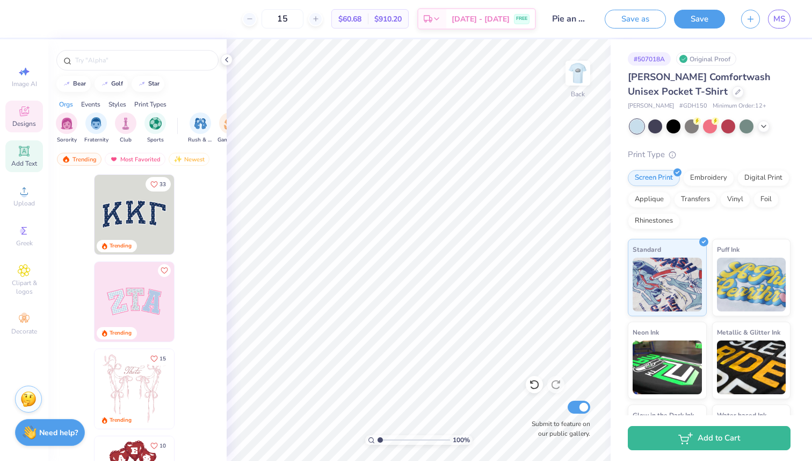
click at [24, 148] on icon at bounding box center [24, 151] width 8 height 8
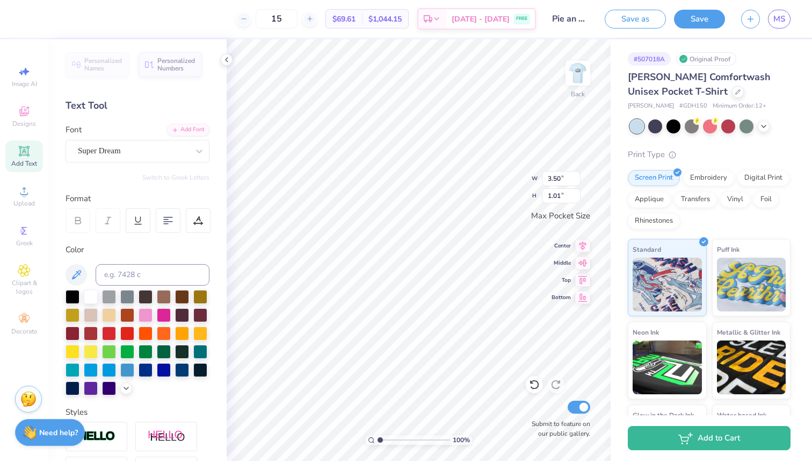
type textarea "Pie"
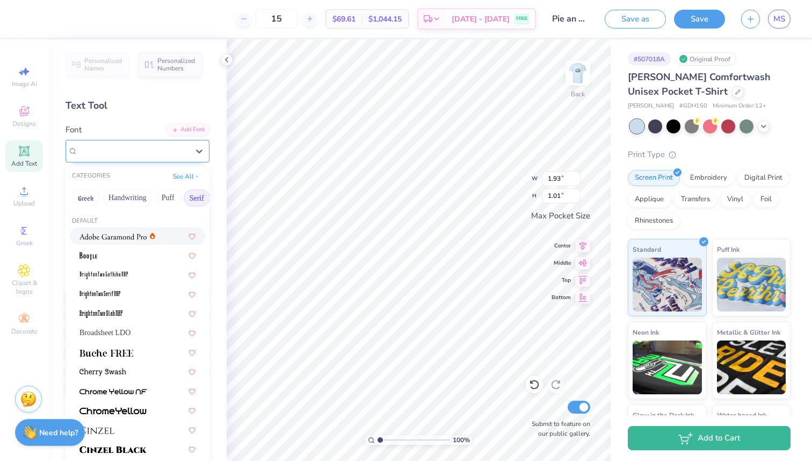
click at [174, 153] on div "Super Dream" at bounding box center [133, 150] width 113 height 17
click at [131, 333] on span "Broadsheet LDO" at bounding box center [105, 332] width 51 height 11
type input "1.99"
type input "1.03"
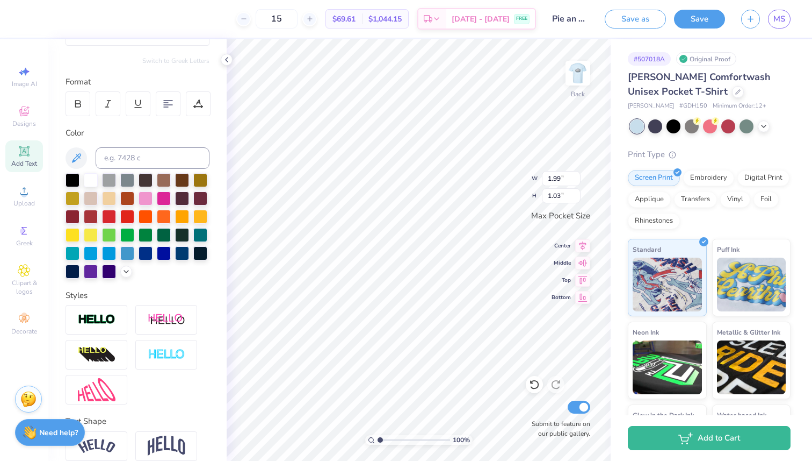
scroll to position [121, 0]
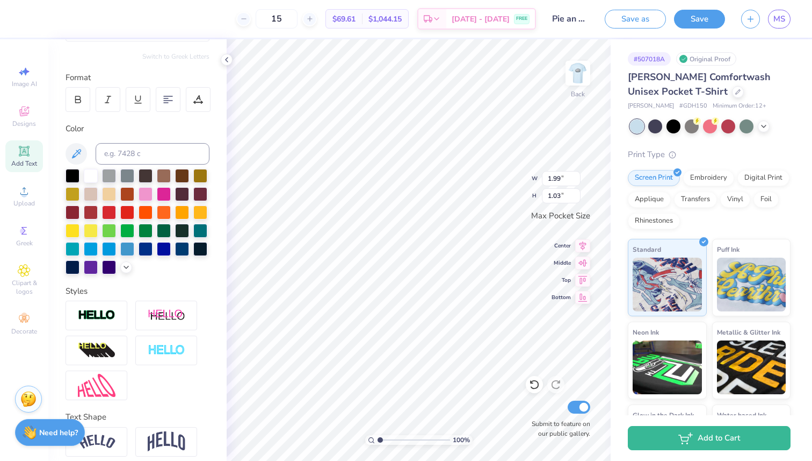
click at [227, 56] on icon at bounding box center [226, 59] width 9 height 9
type input "1.26"
type input "0.65"
click at [580, 82] on img at bounding box center [578, 73] width 43 height 43
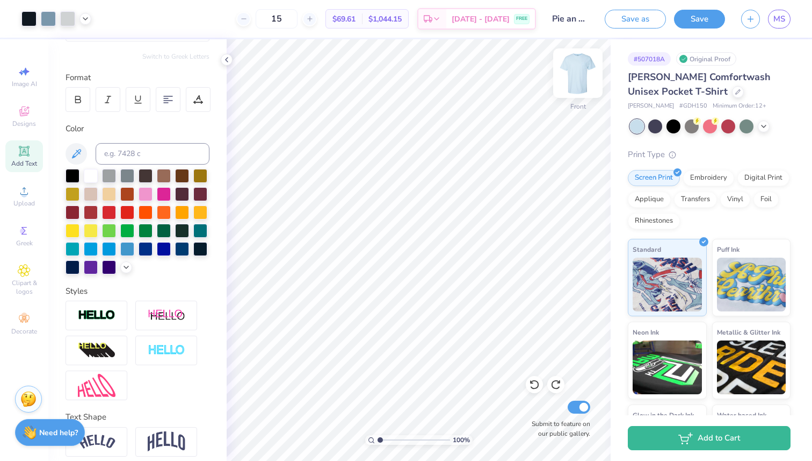
click at [578, 71] on img at bounding box center [578, 73] width 43 height 43
type input "1.51"
type input "1.09"
type input "3.44"
type input "2.48"
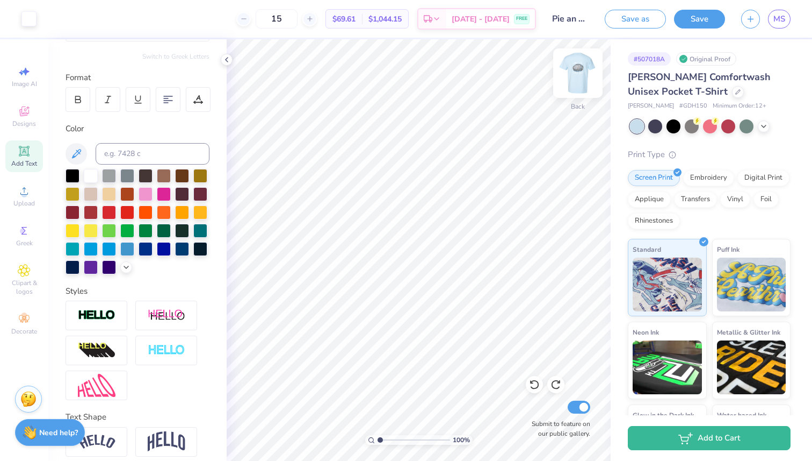
click at [578, 76] on img at bounding box center [578, 73] width 43 height 43
click at [571, 74] on img at bounding box center [578, 73] width 43 height 43
click at [578, 69] on img at bounding box center [578, 73] width 43 height 43
click at [575, 75] on img at bounding box center [578, 73] width 43 height 43
click at [579, 62] on img at bounding box center [578, 73] width 43 height 43
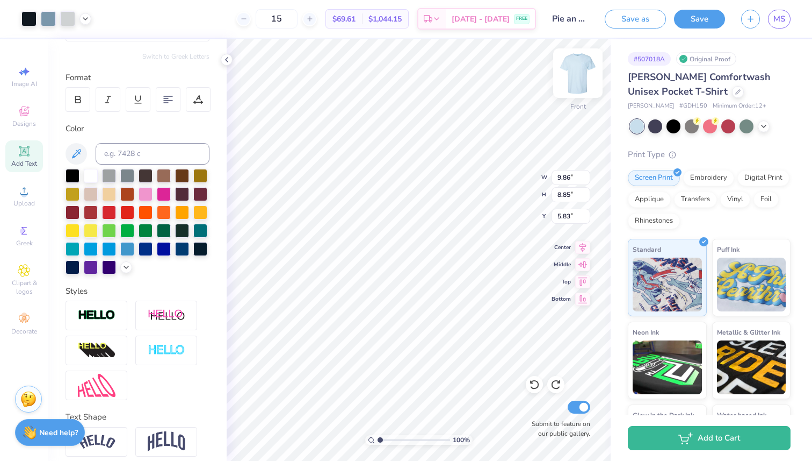
click at [579, 80] on img at bounding box center [578, 73] width 43 height 43
click at [580, 75] on img at bounding box center [577, 72] width 21 height 21
click at [578, 80] on img at bounding box center [578, 73] width 43 height 43
type input "10.20"
type input "9.86"
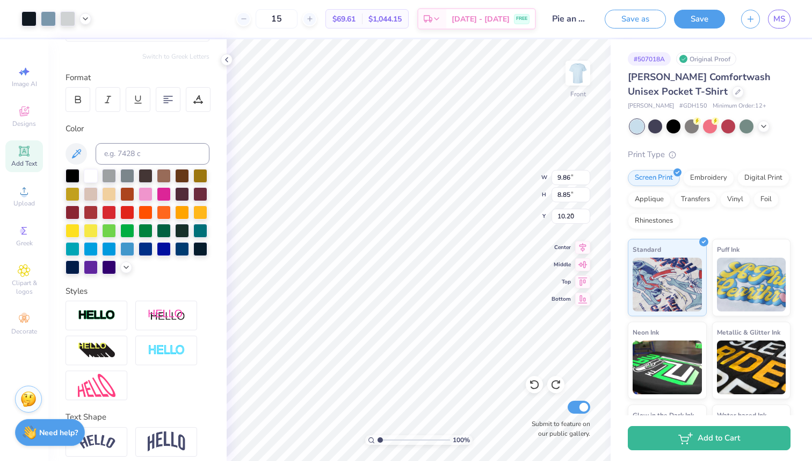
type input "8.85"
type input "5.83"
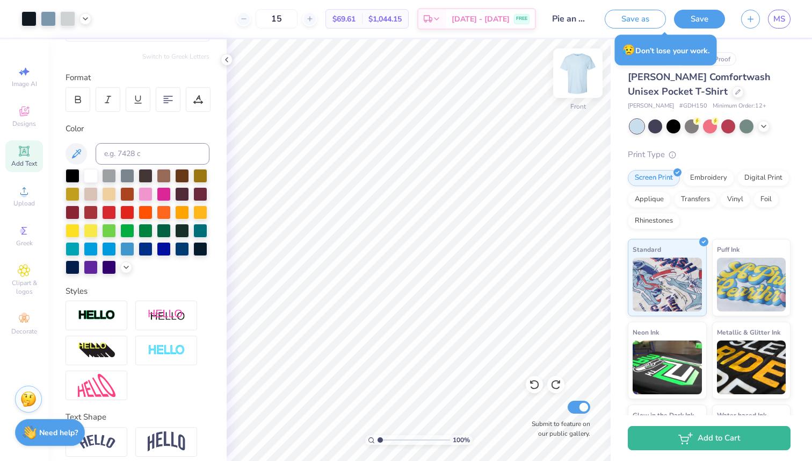
click at [581, 75] on img at bounding box center [578, 73] width 43 height 43
click at [581, 75] on img at bounding box center [577, 72] width 21 height 21
click at [574, 84] on img at bounding box center [578, 73] width 43 height 43
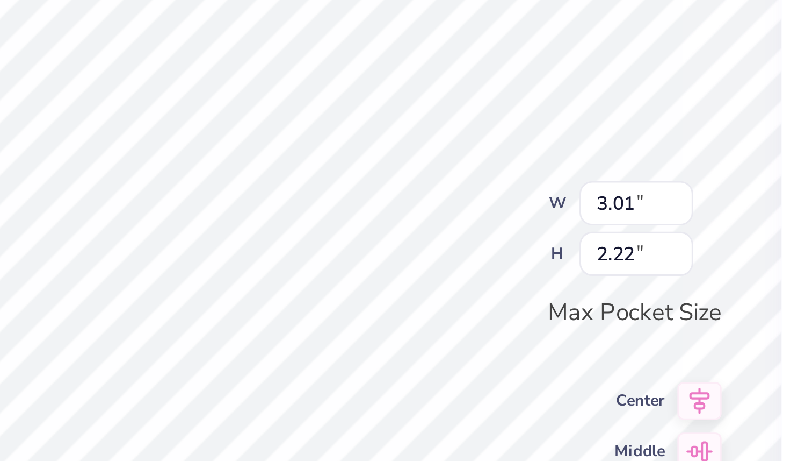
type input "1.53"
type input "1.13"
type input "1.83"
type input "1.44"
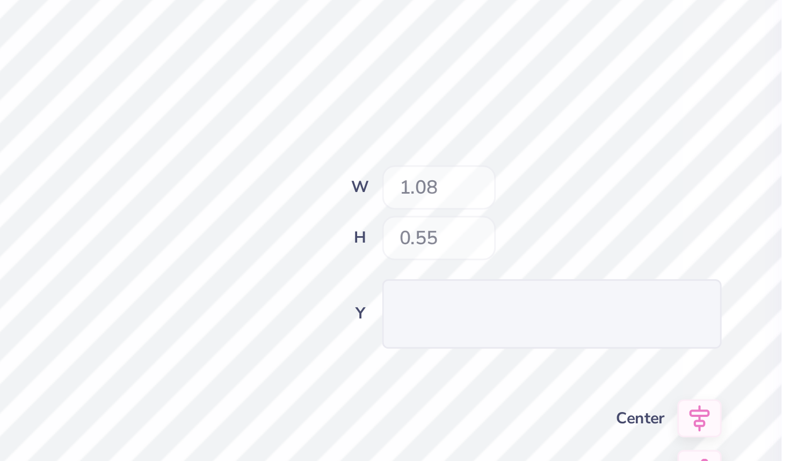
type input "1.08"
type input "0.55"
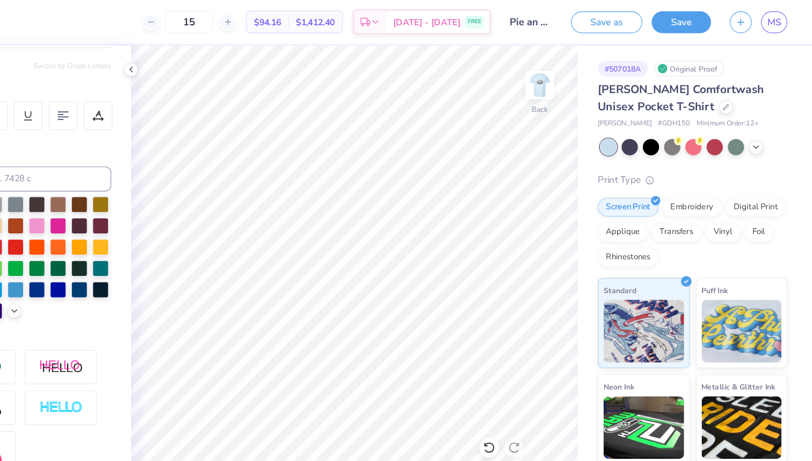
scroll to position [0, 0]
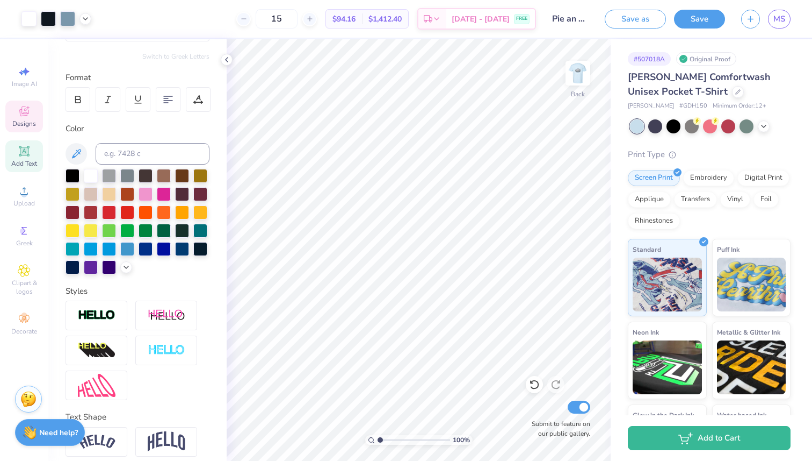
click at [20, 117] on icon at bounding box center [24, 111] width 13 height 13
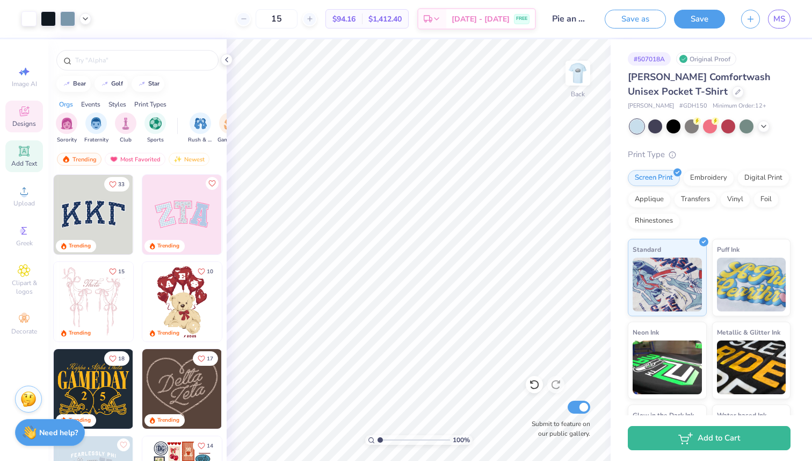
click at [23, 147] on icon at bounding box center [24, 151] width 10 height 10
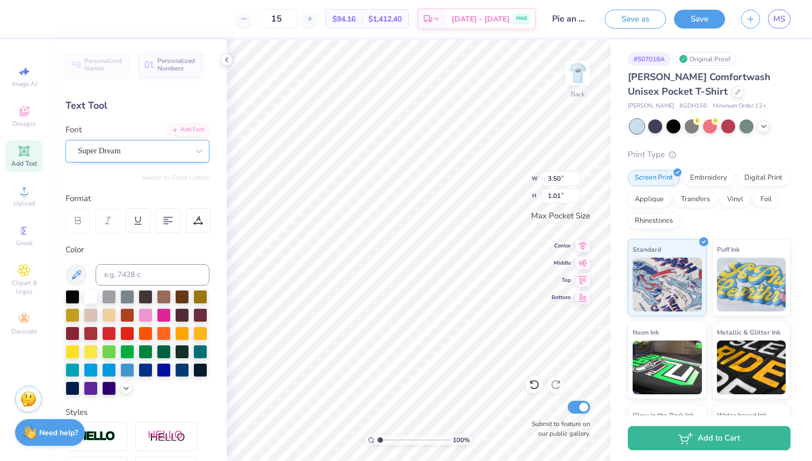
click at [161, 151] on div "Super Dream" at bounding box center [133, 150] width 113 height 17
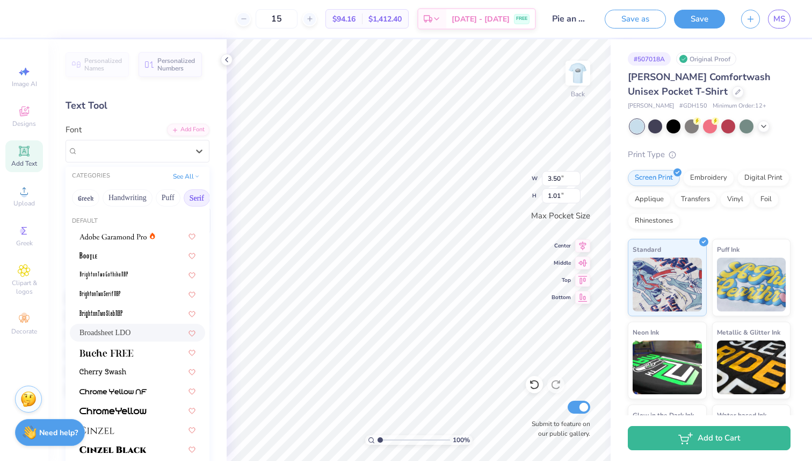
click at [143, 328] on div "Broadsheet LDO" at bounding box center [138, 332] width 116 height 11
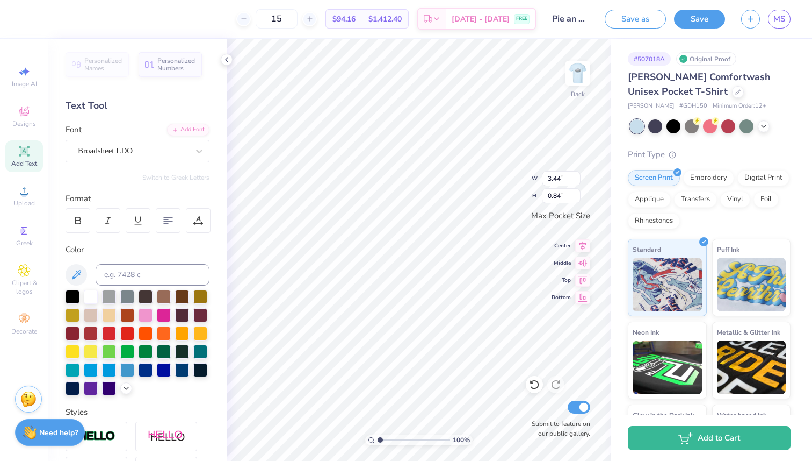
type input "3.44"
type input "0.84"
type textarea "an ADPI"
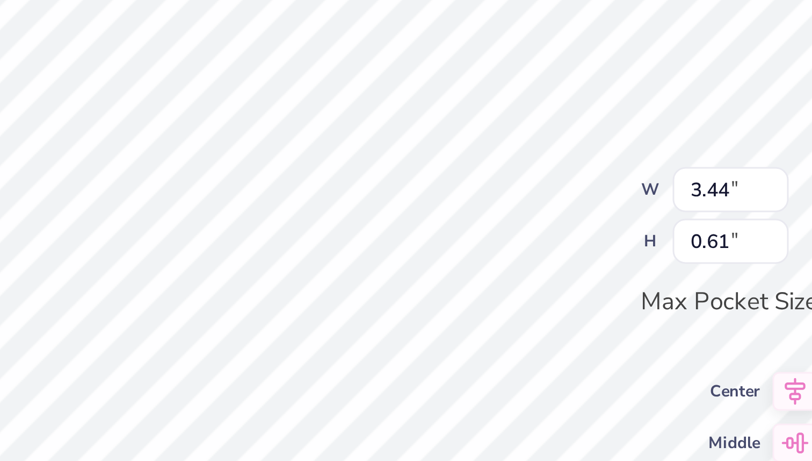
type input "1.08"
type input "0.55"
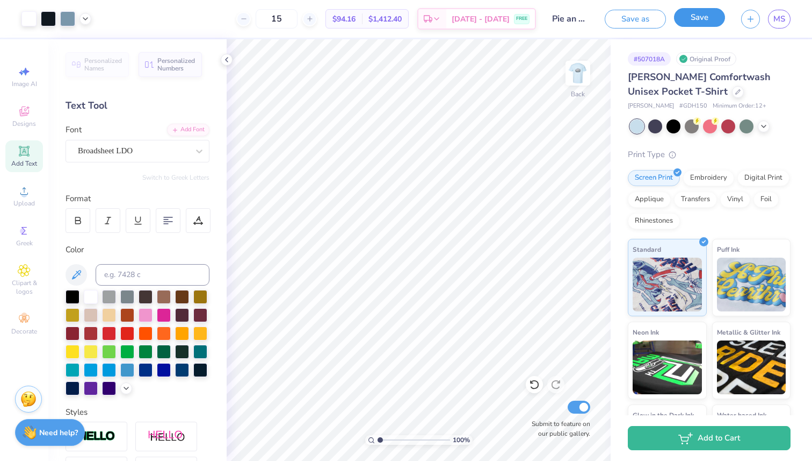
click at [706, 14] on button "Save" at bounding box center [699, 17] width 51 height 19
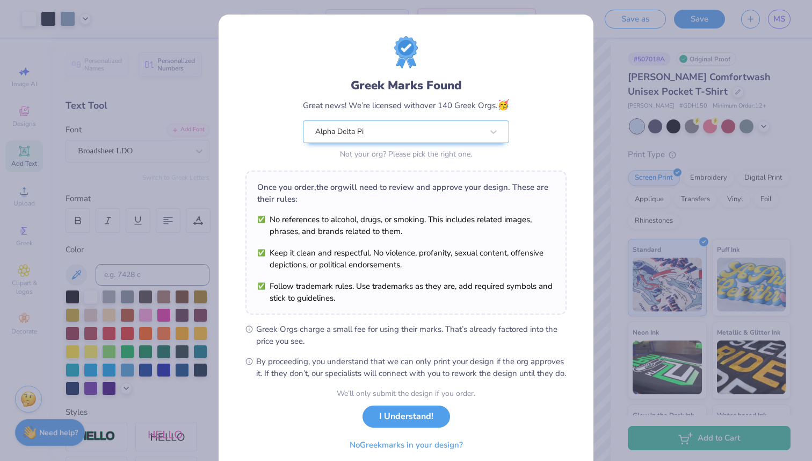
click at [422, 427] on button "I Understand!" at bounding box center [407, 416] width 88 height 22
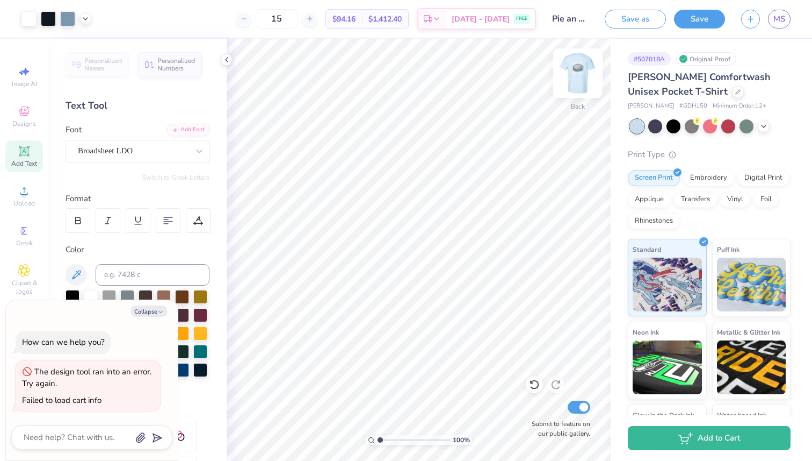
type textarea "x"
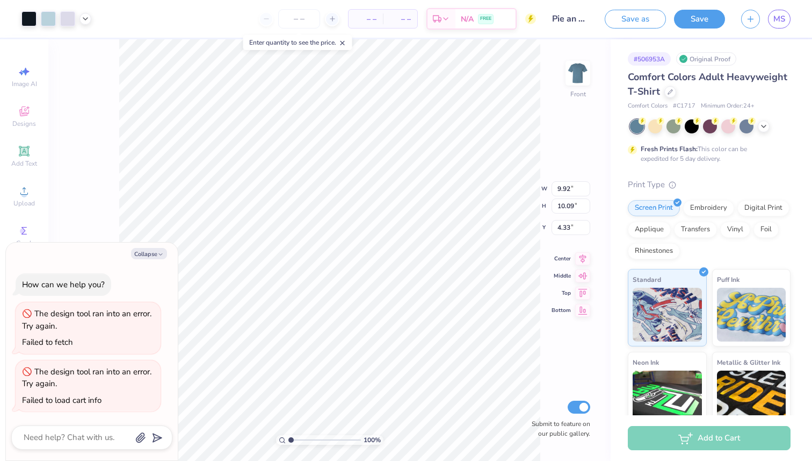
type textarea "x"
